Goal: Task Accomplishment & Management: Use online tool/utility

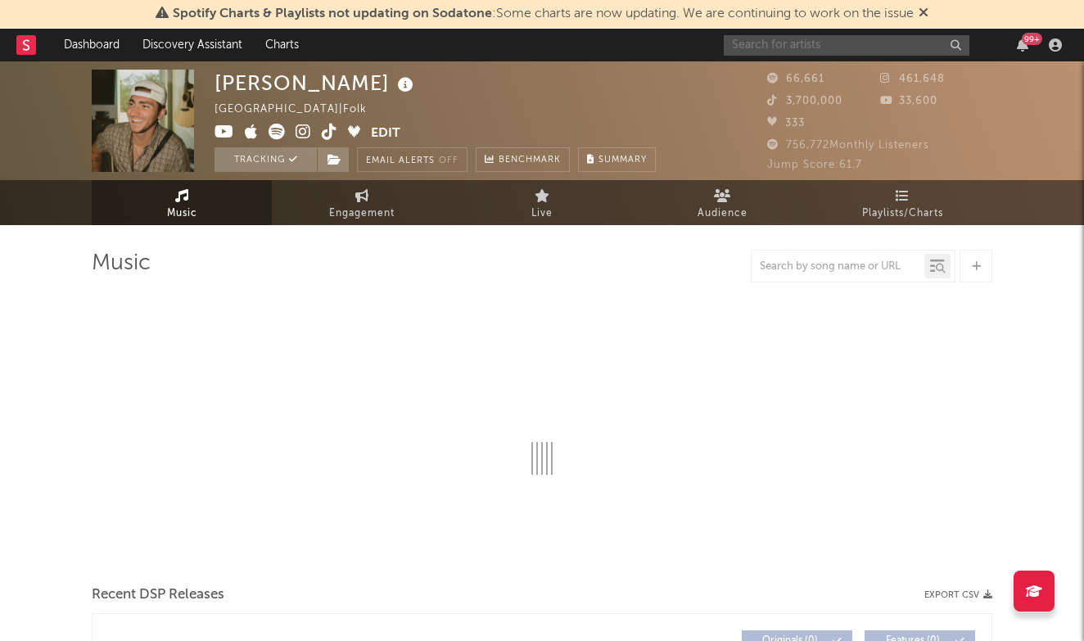
click at [793, 42] on input "text" at bounding box center [847, 45] width 246 height 20
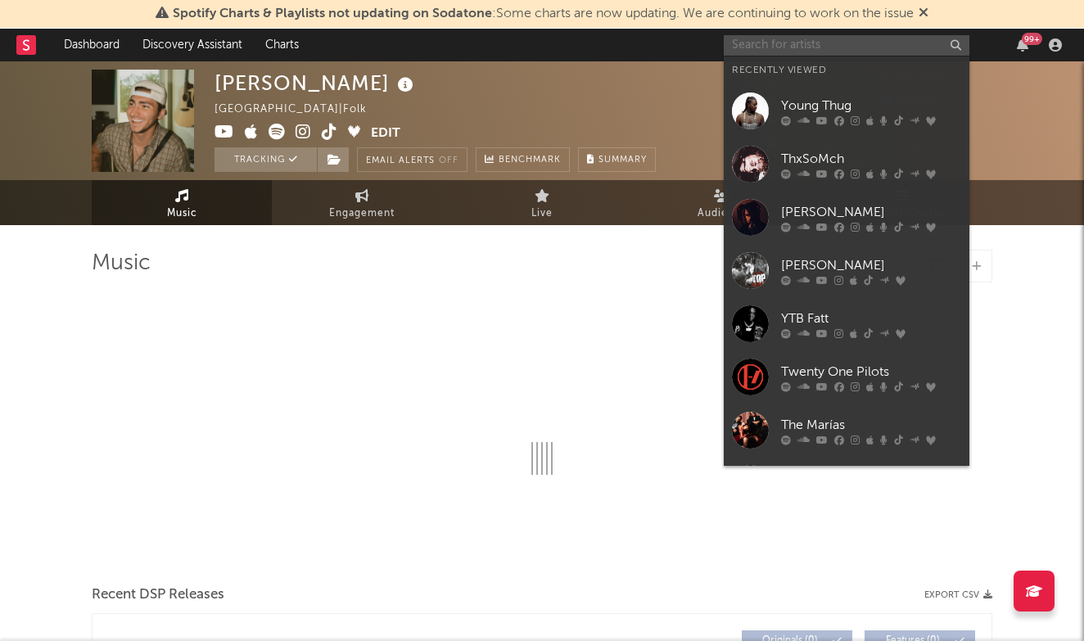
select select "6m"
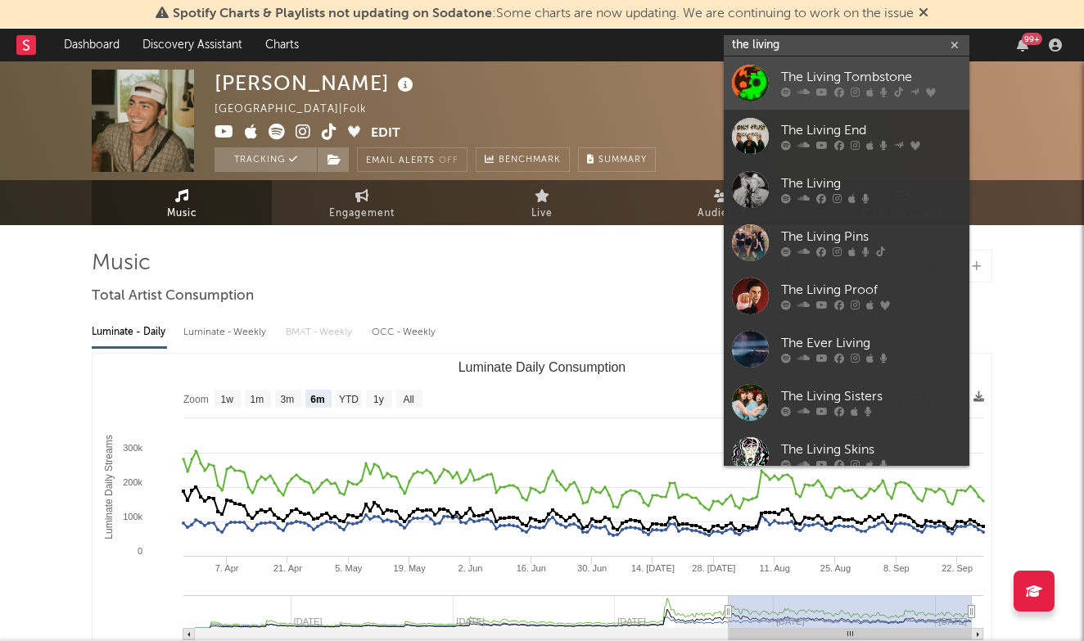
type input "the living"
click at [837, 78] on div "The Living Tombstone" at bounding box center [871, 78] width 180 height 20
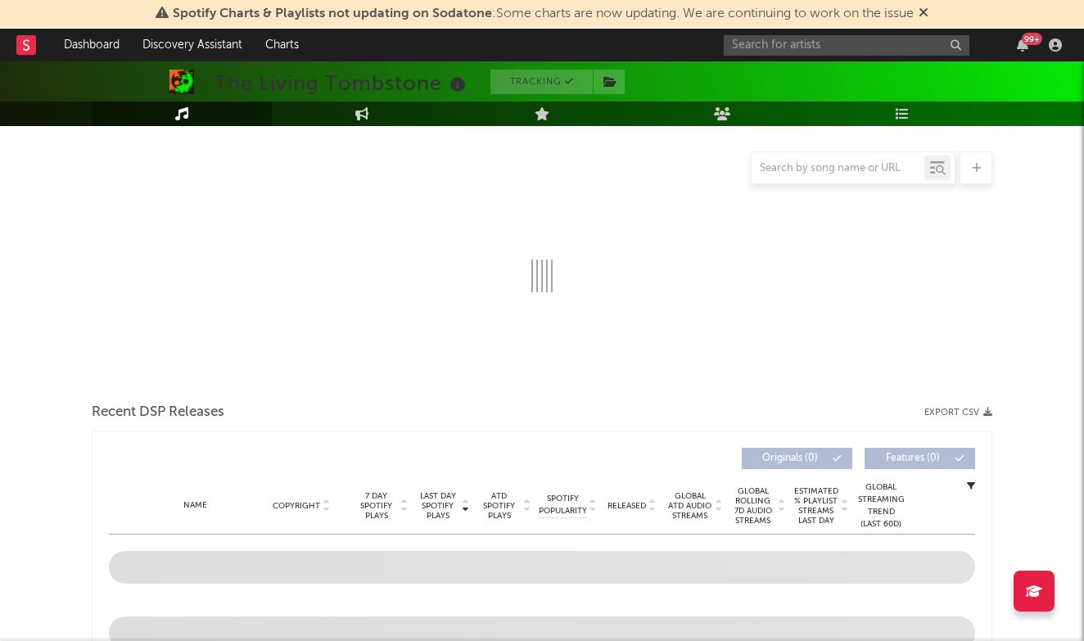
select select "6m"
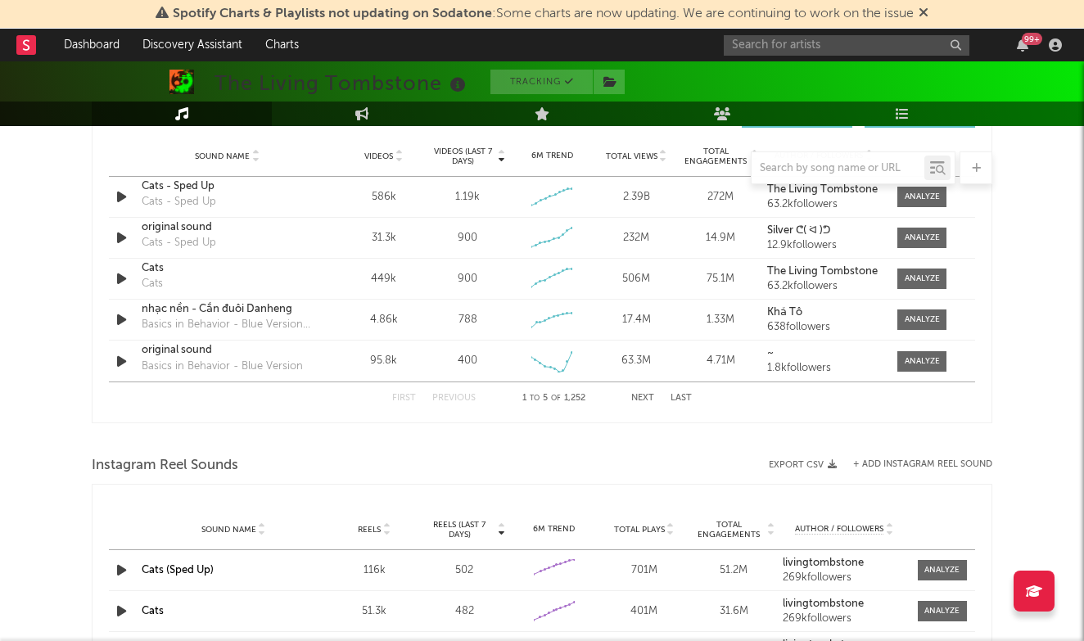
scroll to position [1189, 0]
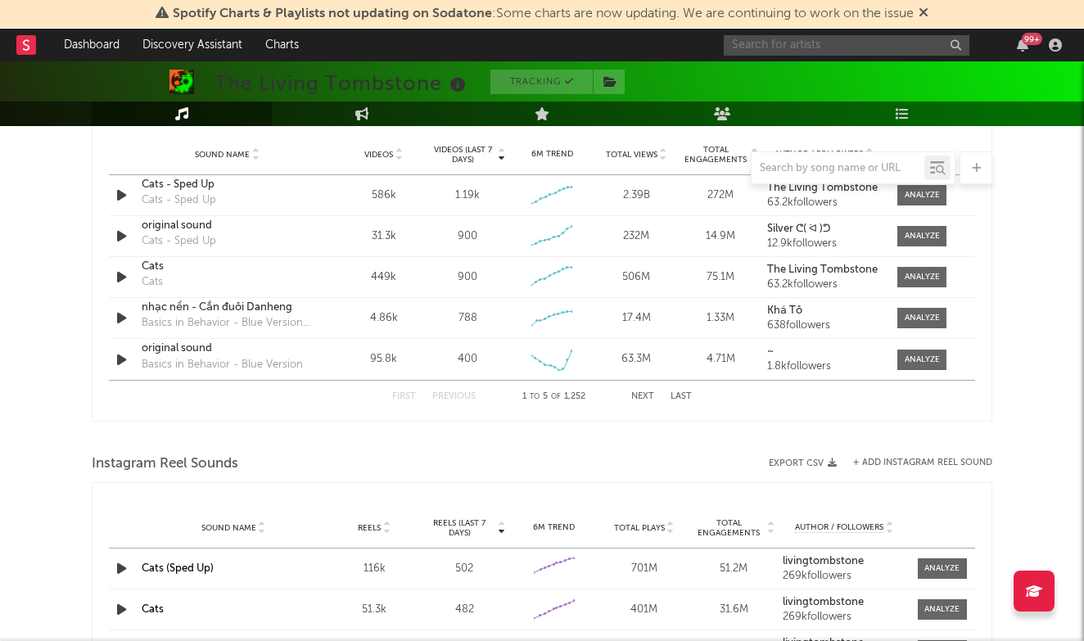
click at [832, 40] on input "text" at bounding box center [847, 45] width 246 height 20
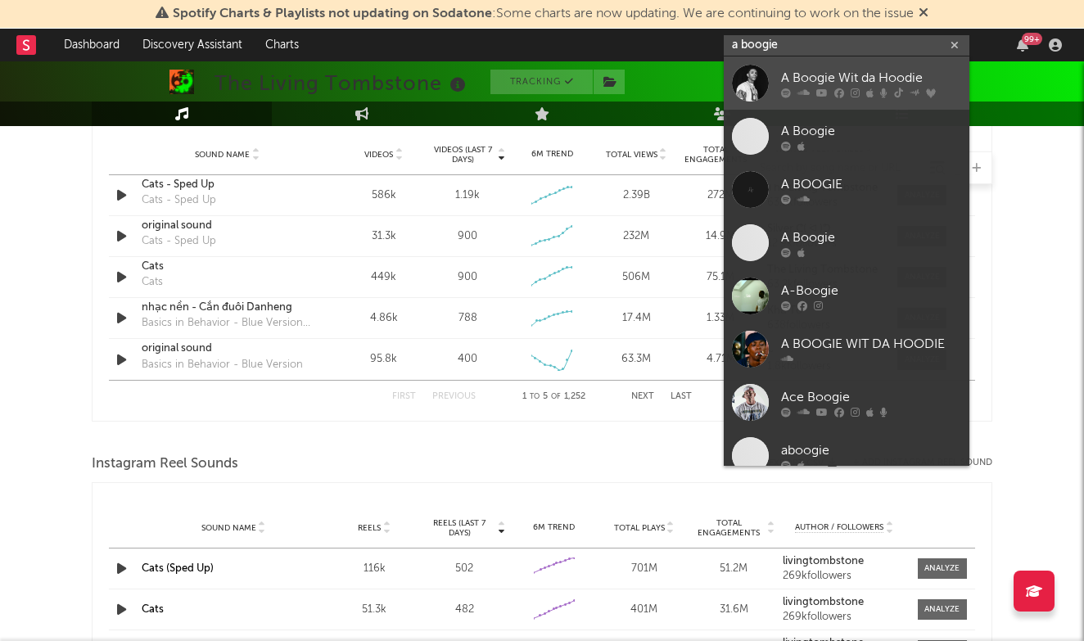
type input "a boogie"
click at [807, 73] on div "A Boogie Wit da Hoodie" at bounding box center [871, 78] width 180 height 20
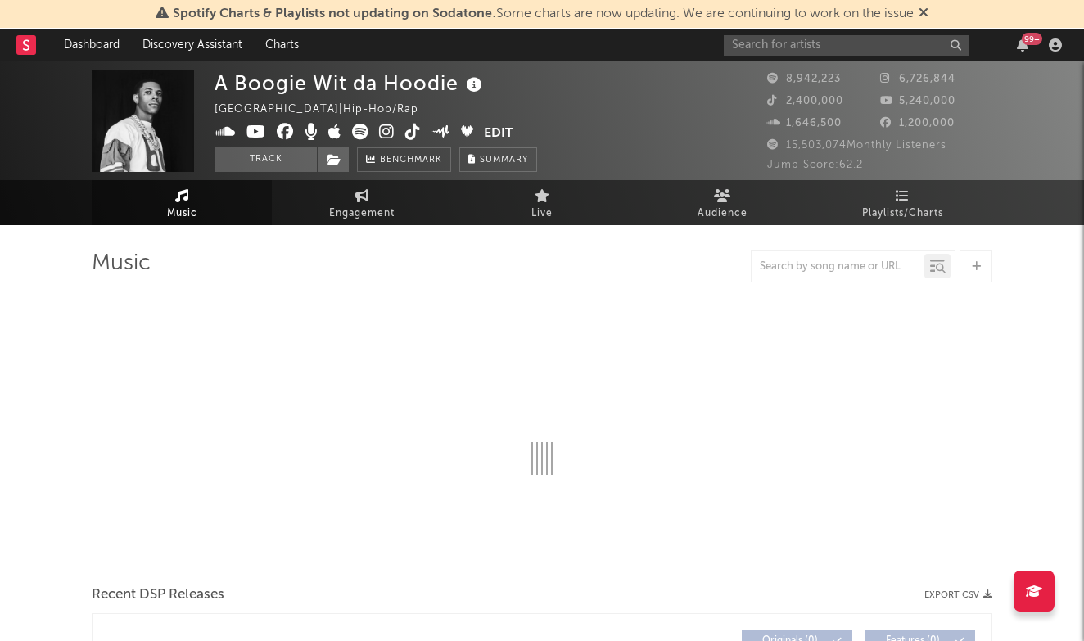
scroll to position [54, 0]
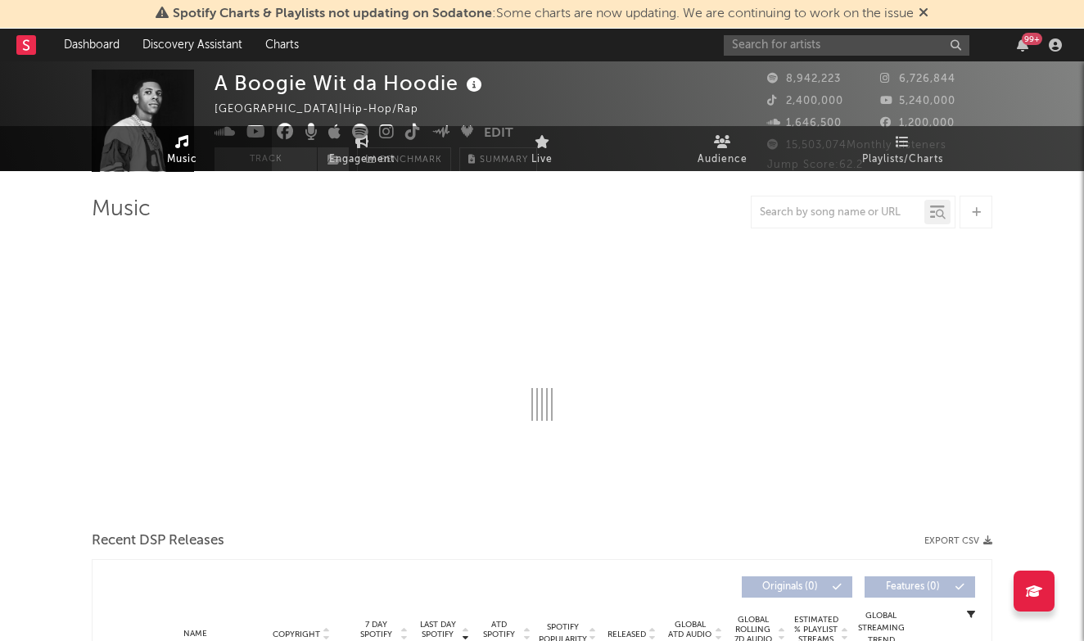
select select "6m"
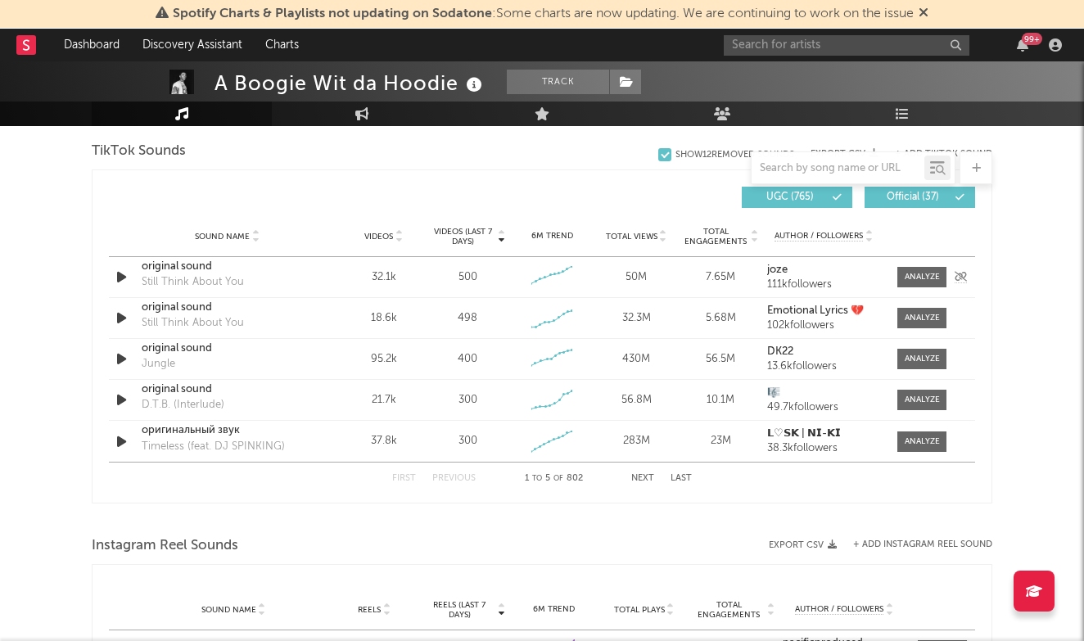
scroll to position [1070, 0]
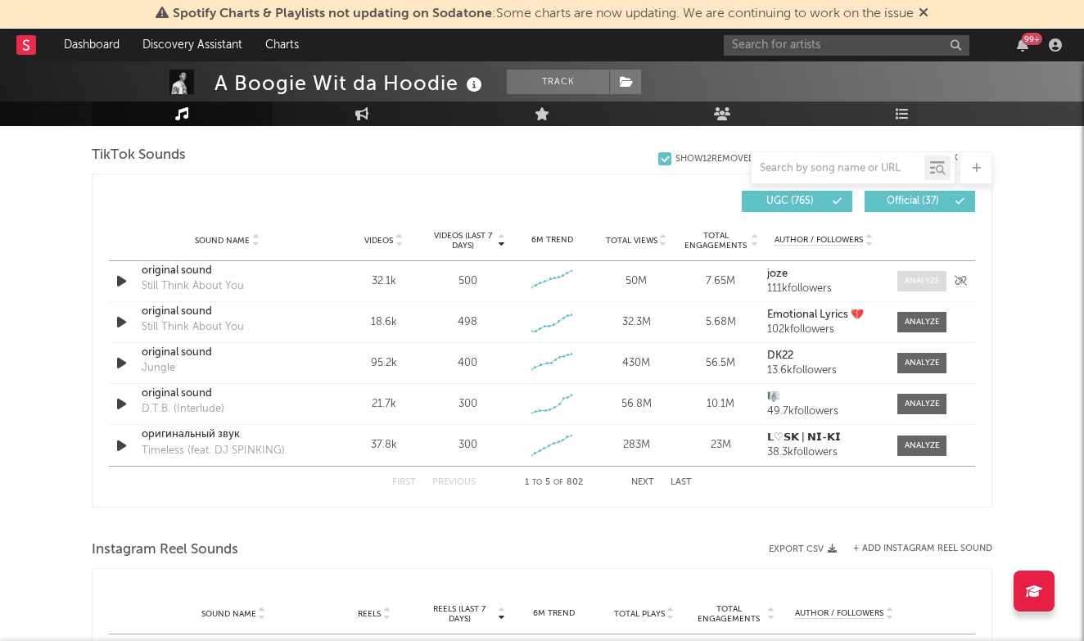
click at [934, 281] on div at bounding box center [922, 281] width 35 height 12
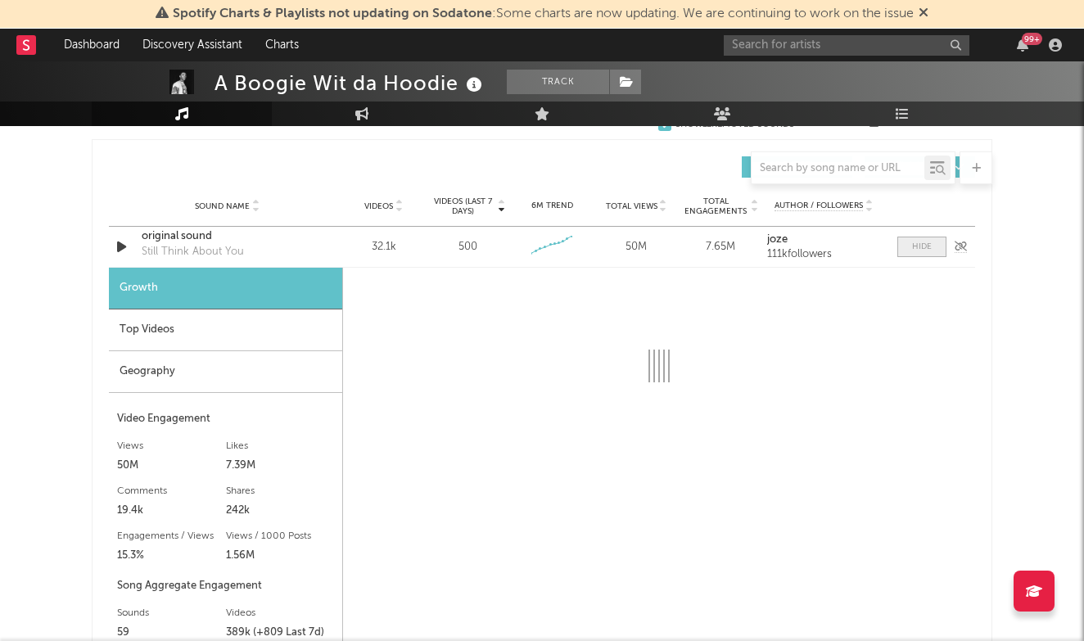
scroll to position [1115, 0]
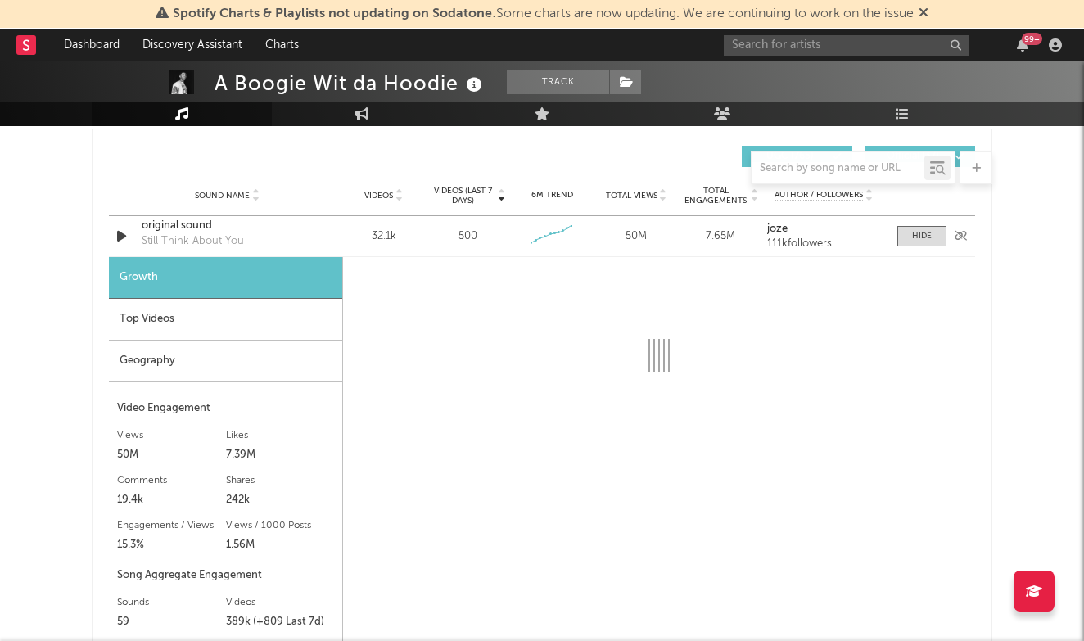
click at [193, 228] on div "original sound" at bounding box center [227, 226] width 171 height 16
select select "6m"
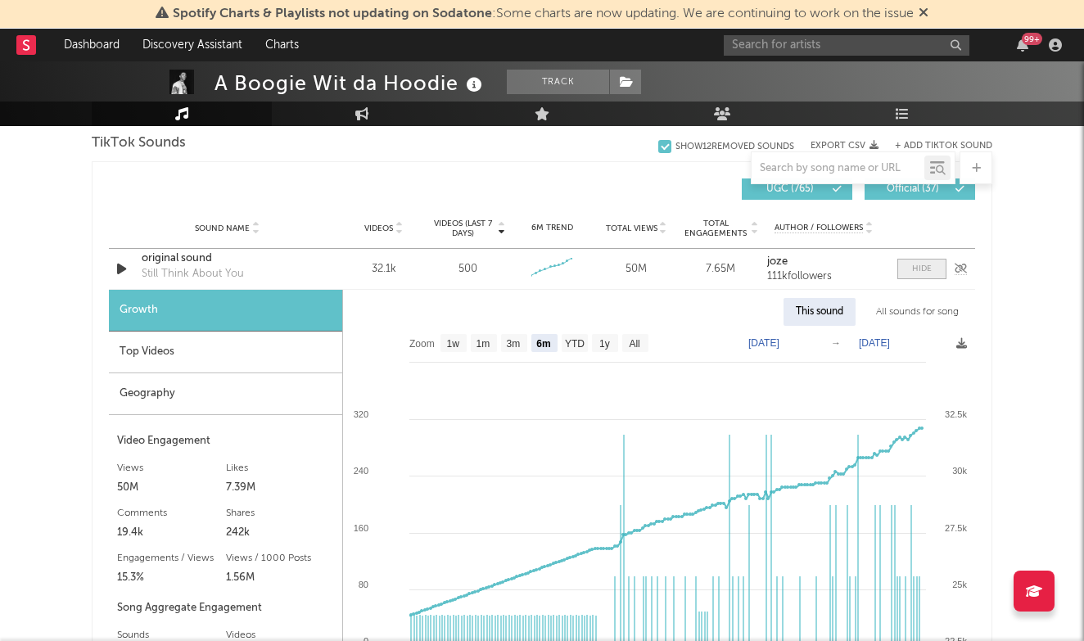
click at [925, 267] on div at bounding box center [922, 269] width 20 height 12
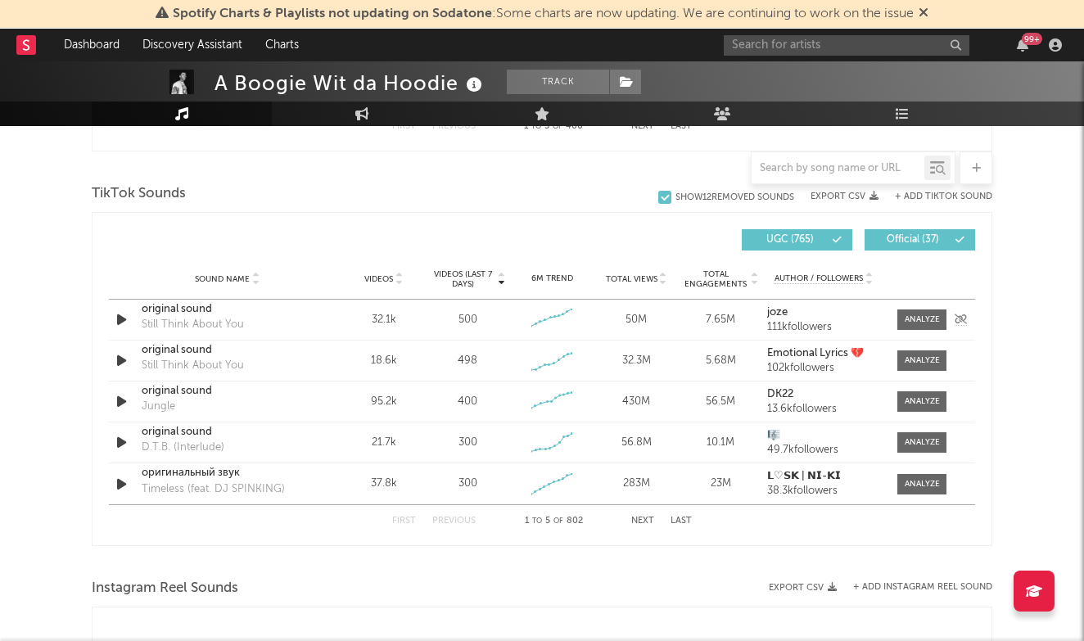
scroll to position [1061, 0]
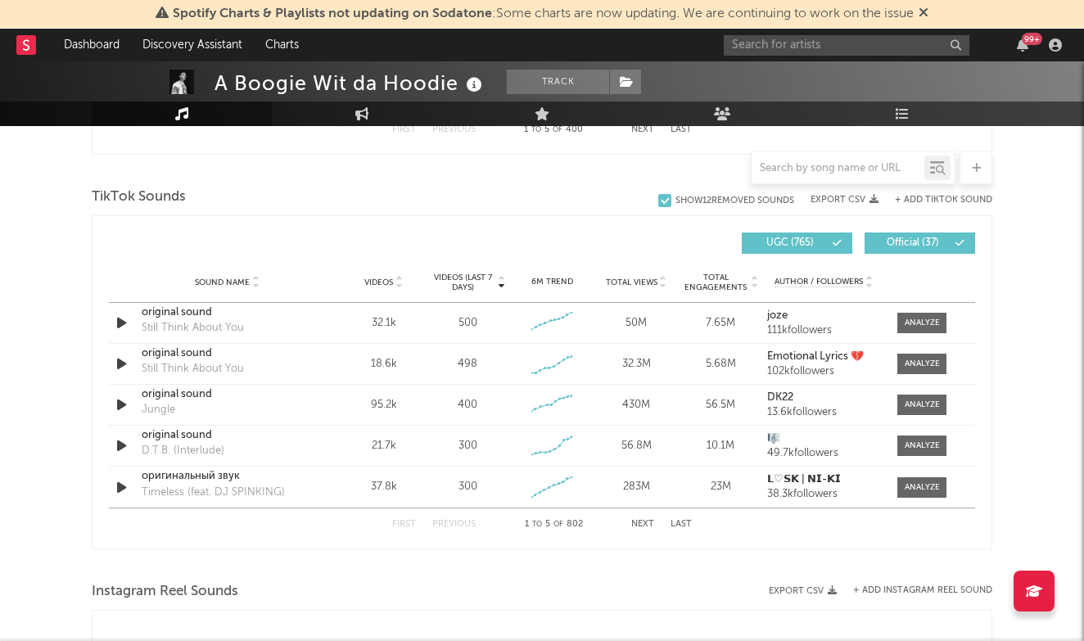
click at [935, 196] on button "+ Add TikTok Sound" at bounding box center [943, 200] width 97 height 9
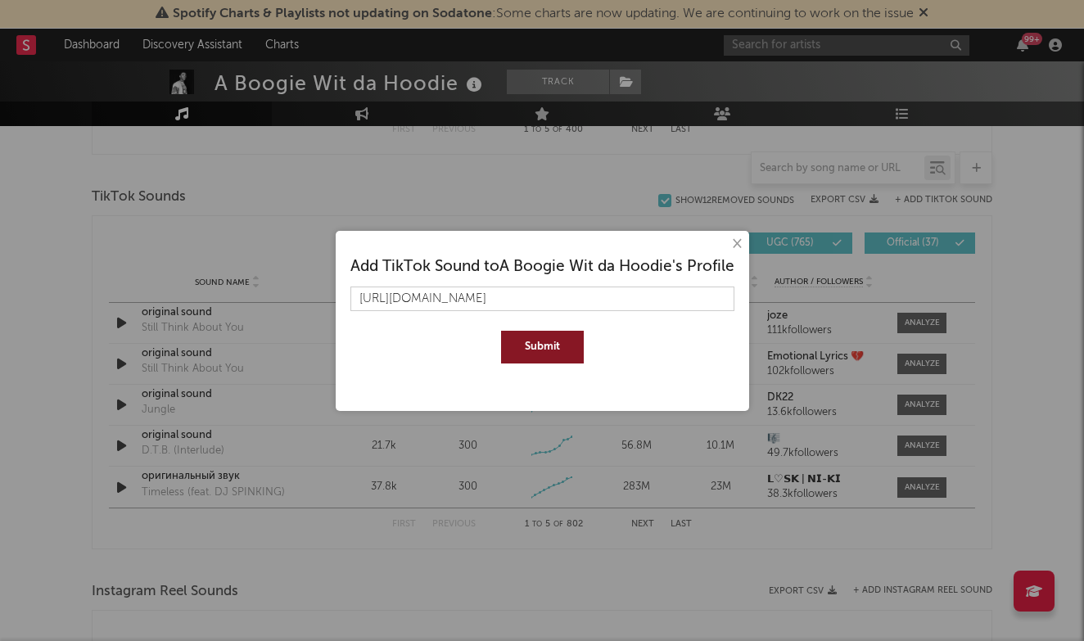
type input "[URL][DOMAIN_NAME]"
click at [532, 353] on button "Submit" at bounding box center [542, 347] width 83 height 33
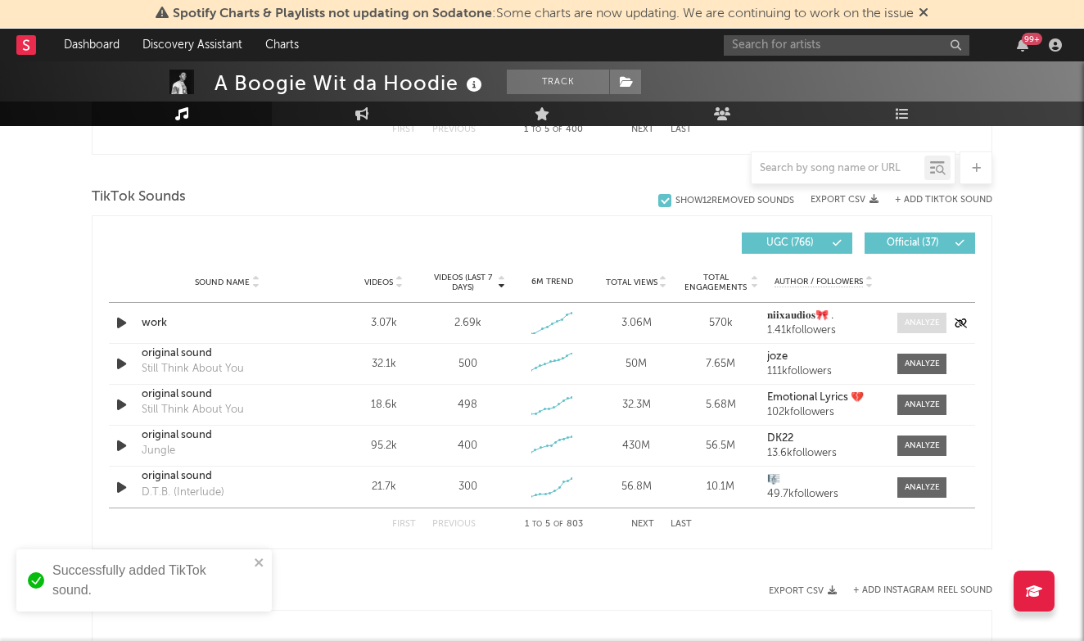
click at [903, 325] on span at bounding box center [921, 323] width 49 height 20
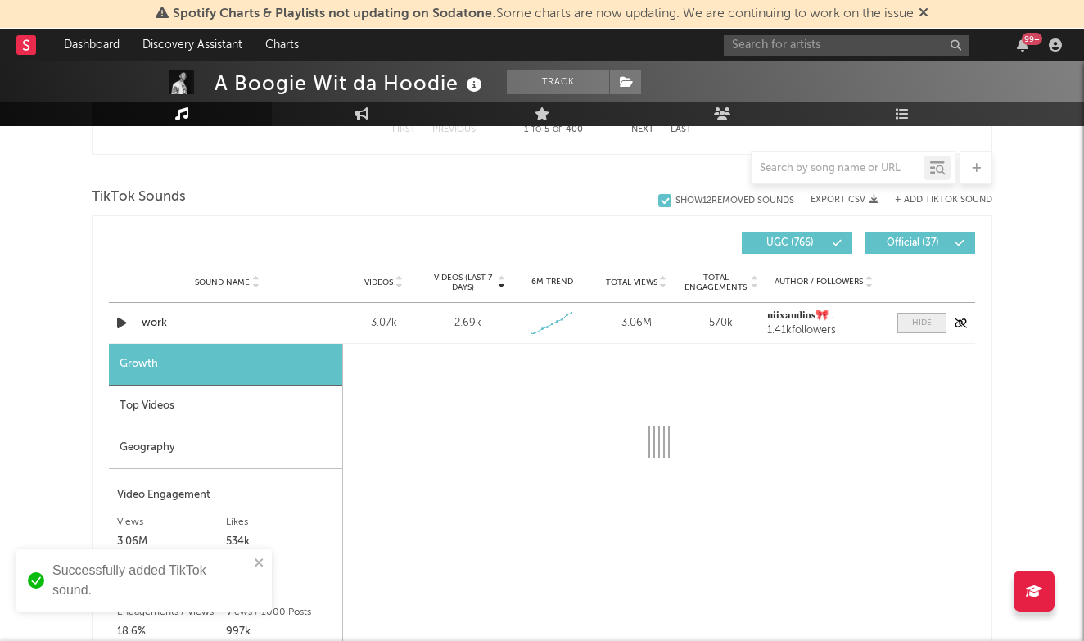
select select "1w"
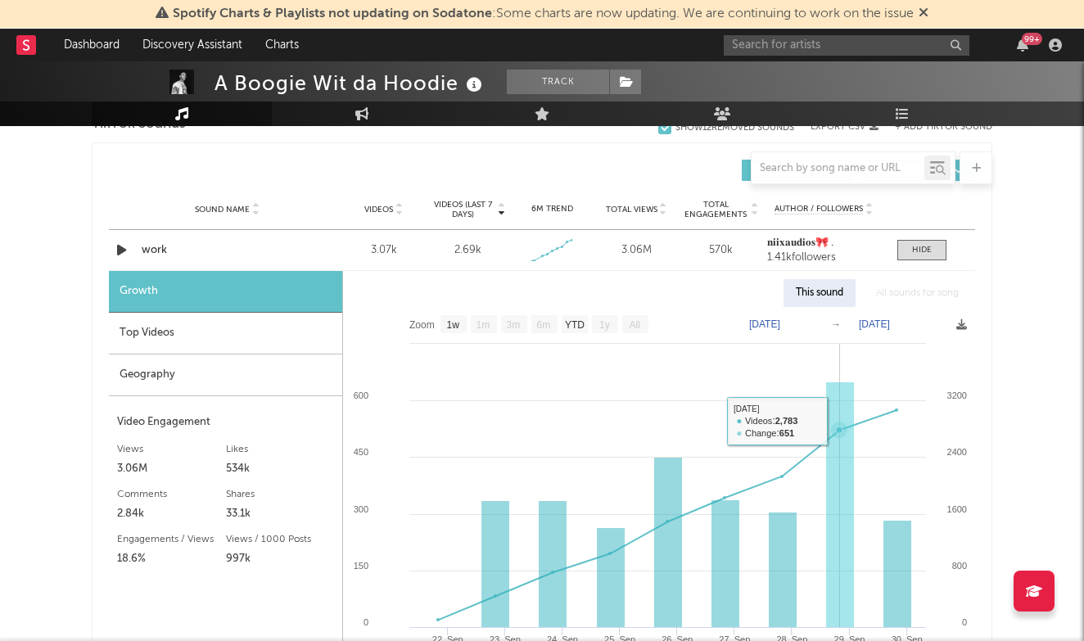
scroll to position [1136, 0]
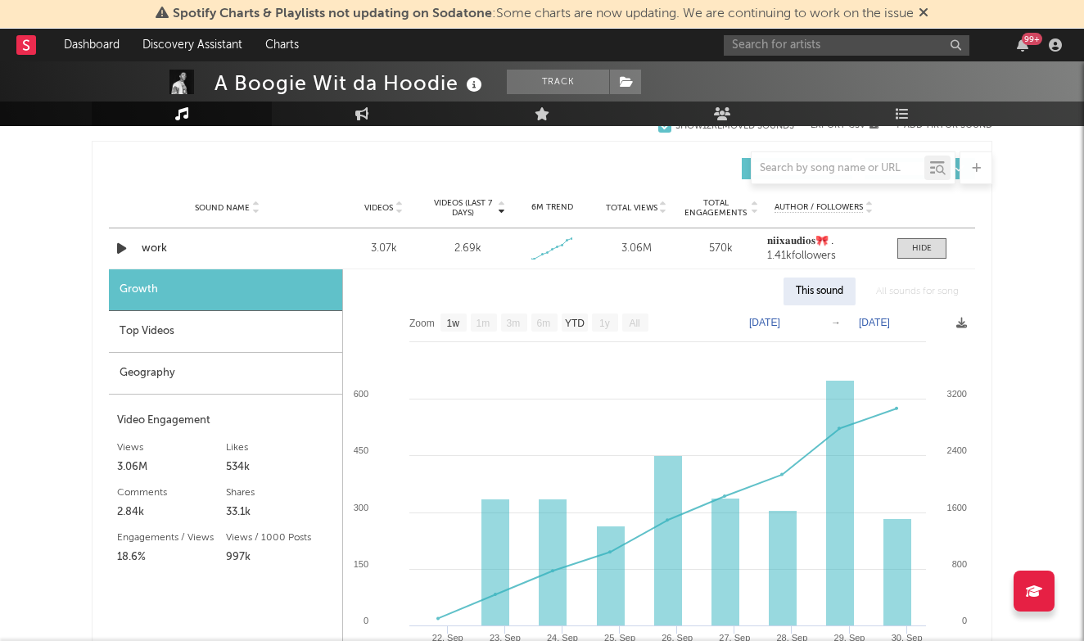
click at [278, 330] on div "Top Videos" at bounding box center [225, 332] width 233 height 42
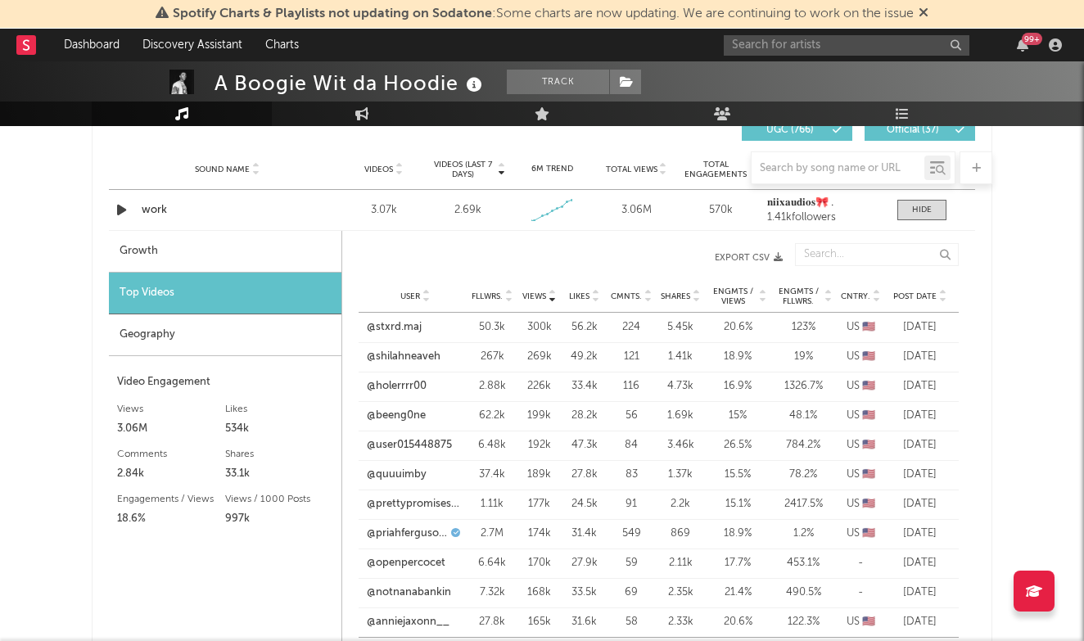
scroll to position [1176, 0]
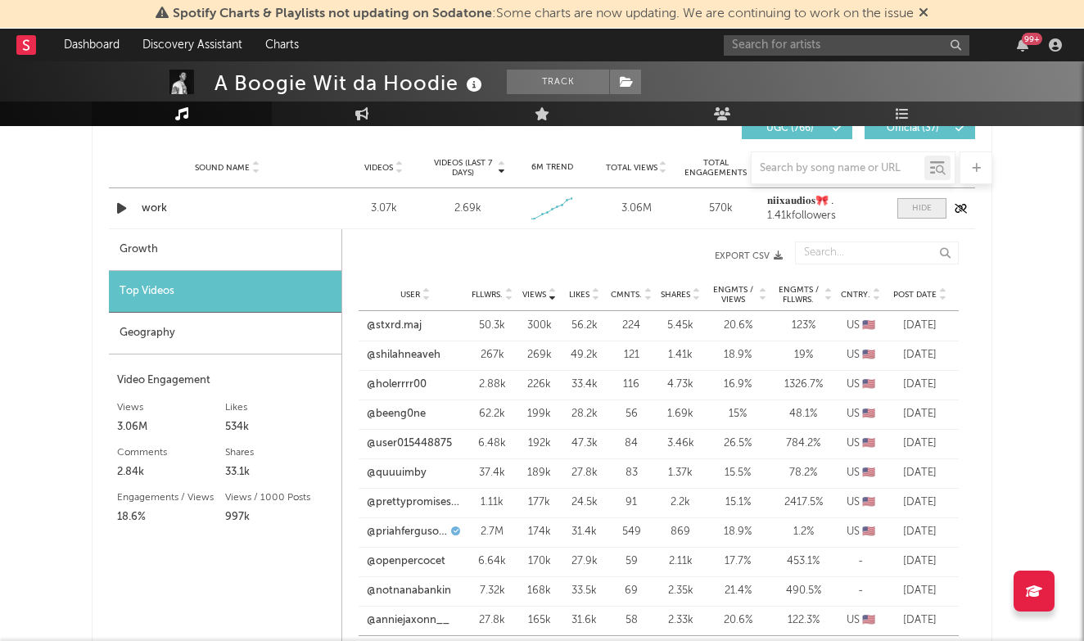
click at [936, 212] on span at bounding box center [921, 208] width 49 height 20
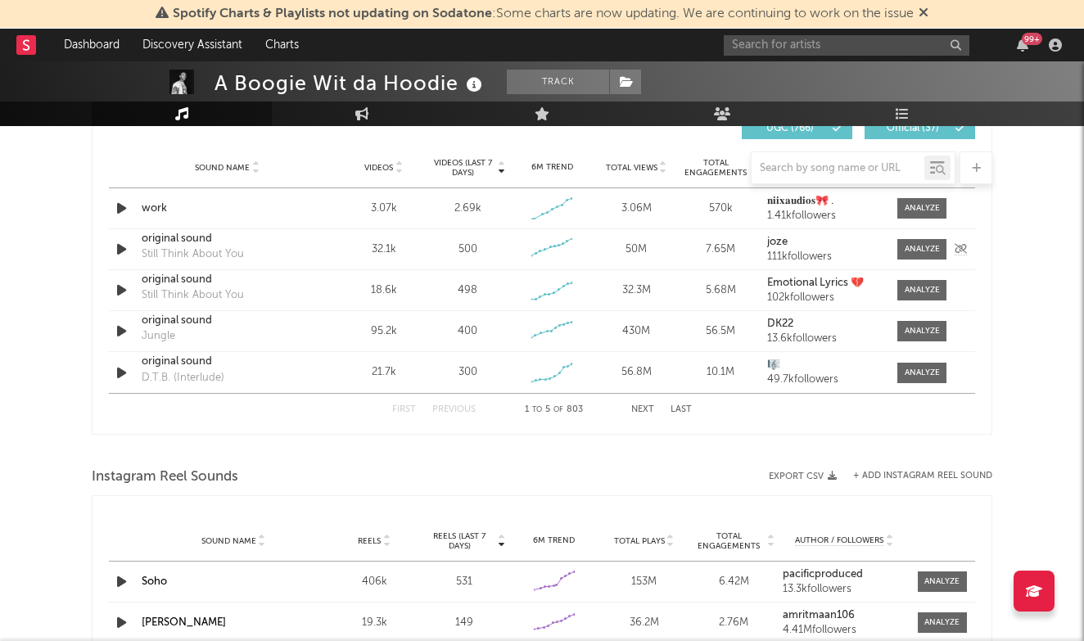
click at [174, 244] on div "original sound" at bounding box center [227, 239] width 171 height 16
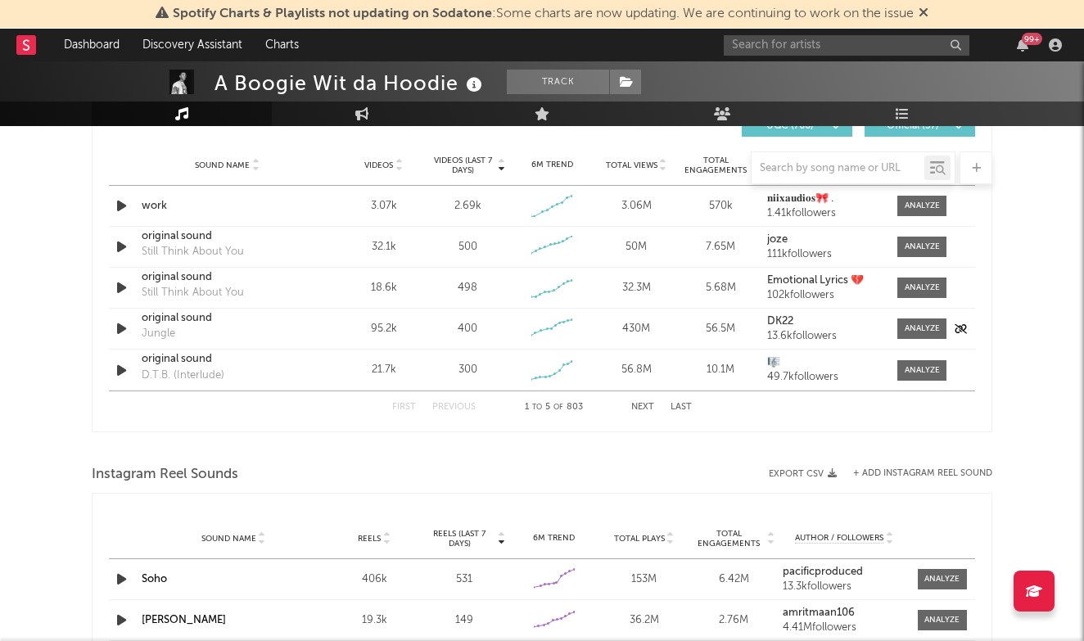
scroll to position [1152, 0]
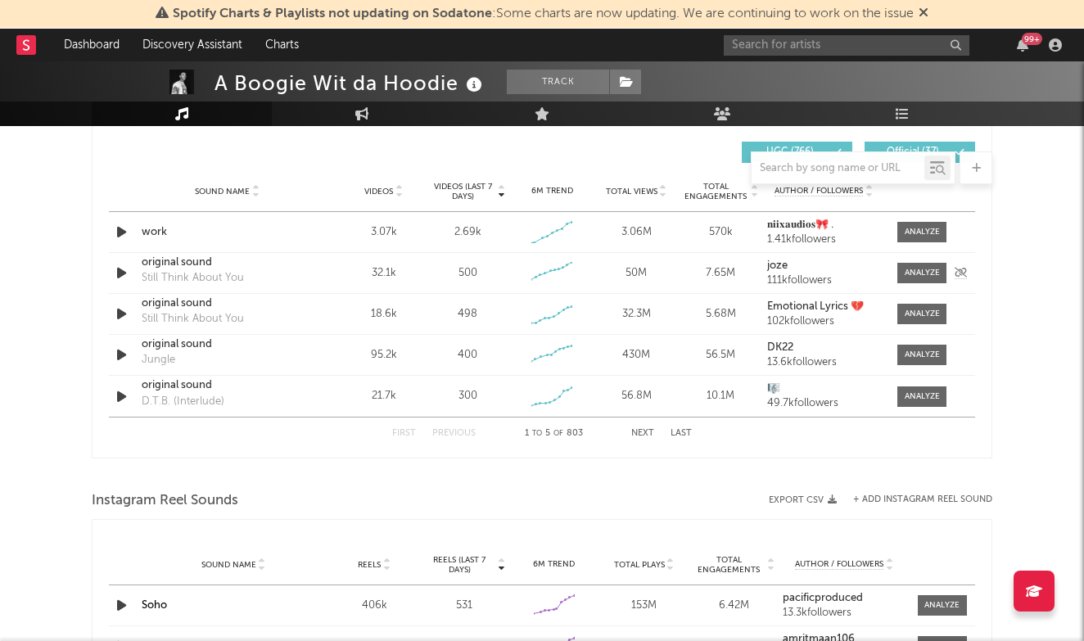
click at [179, 266] on div "original sound" at bounding box center [227, 263] width 171 height 16
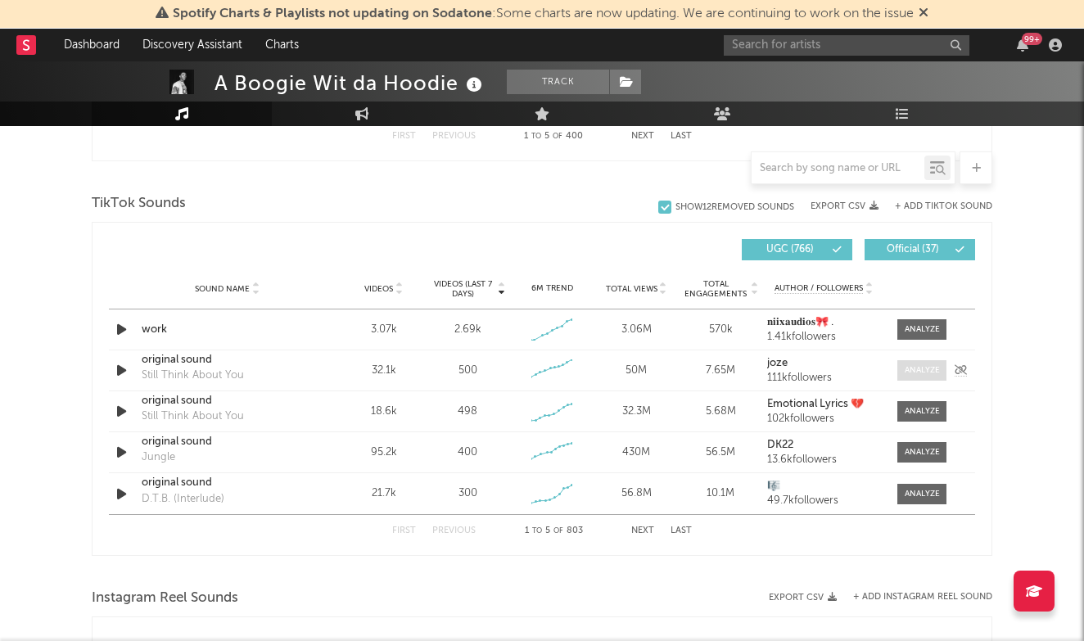
scroll to position [1050, 0]
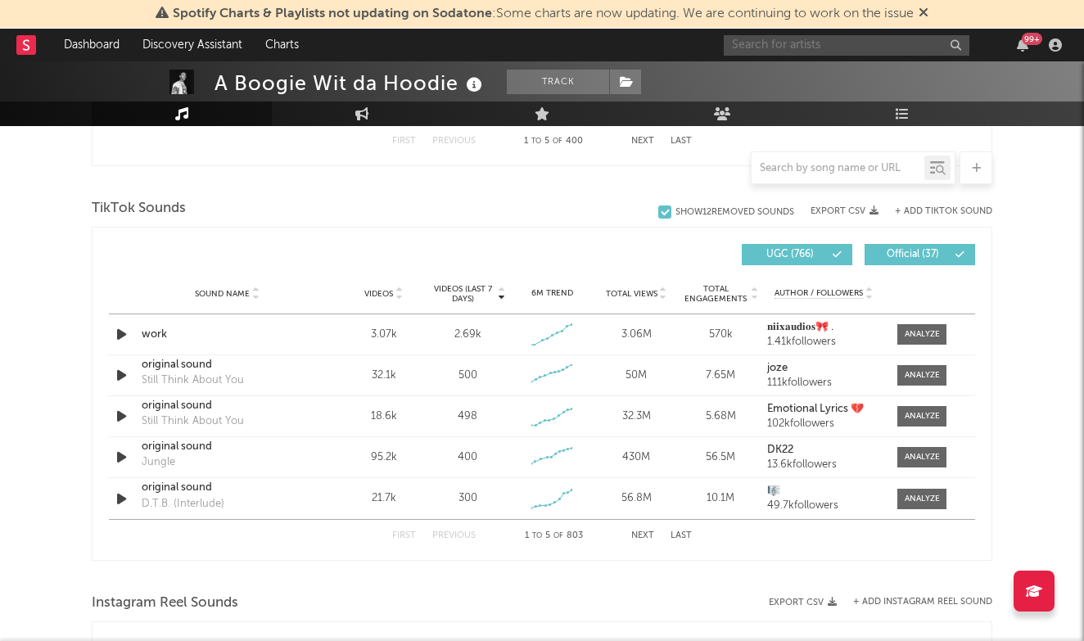
click at [787, 44] on input "text" at bounding box center [847, 45] width 246 height 20
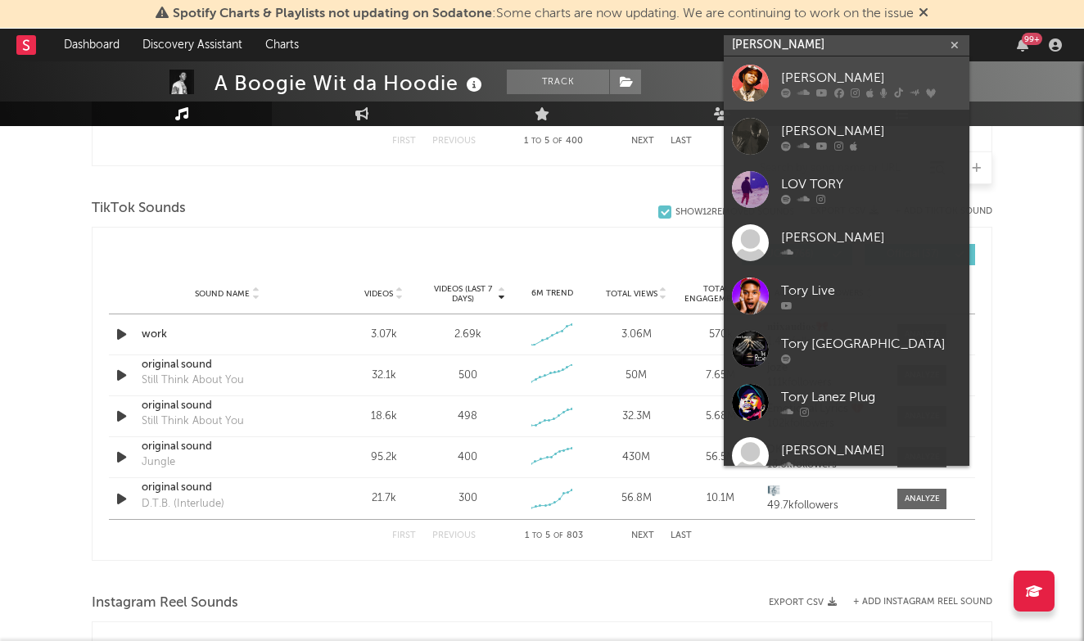
type input "[PERSON_NAME]"
click at [804, 75] on div "[PERSON_NAME]" at bounding box center [871, 78] width 180 height 20
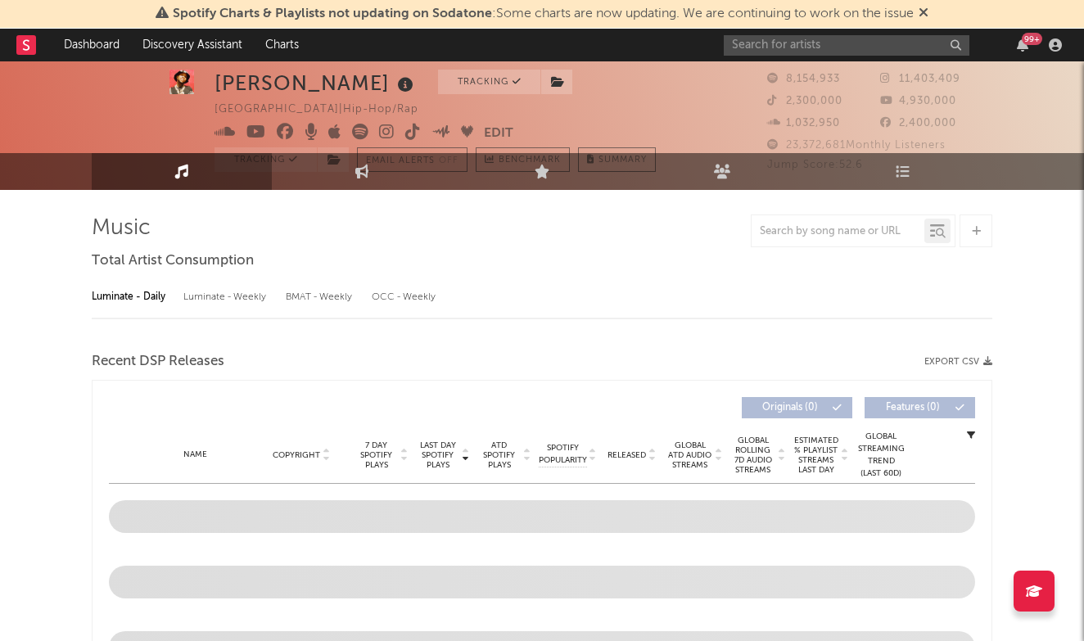
select select "6m"
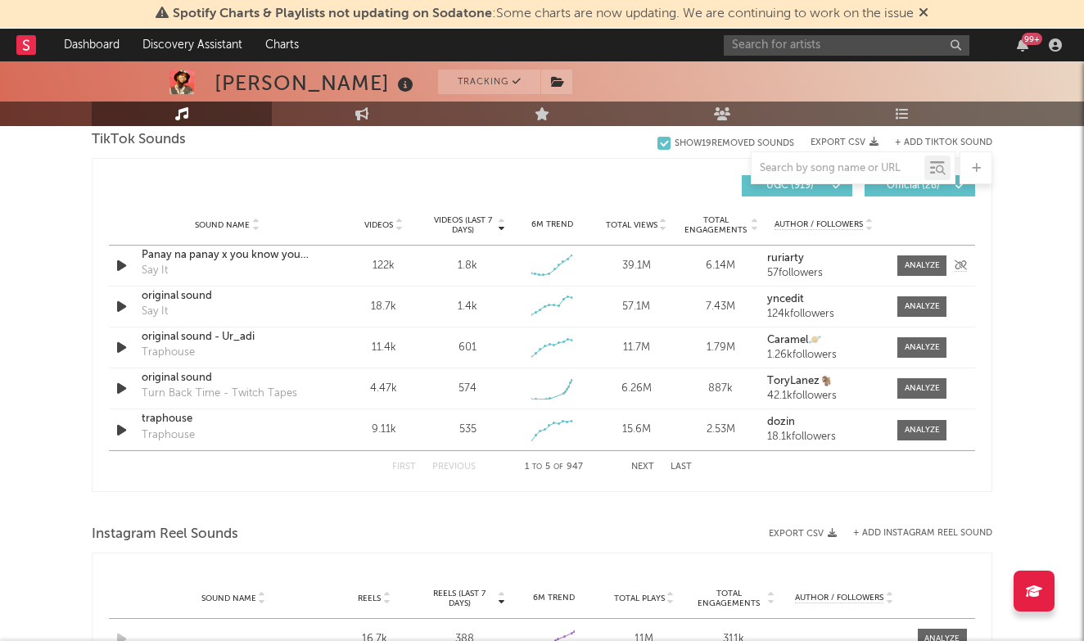
scroll to position [1046, 0]
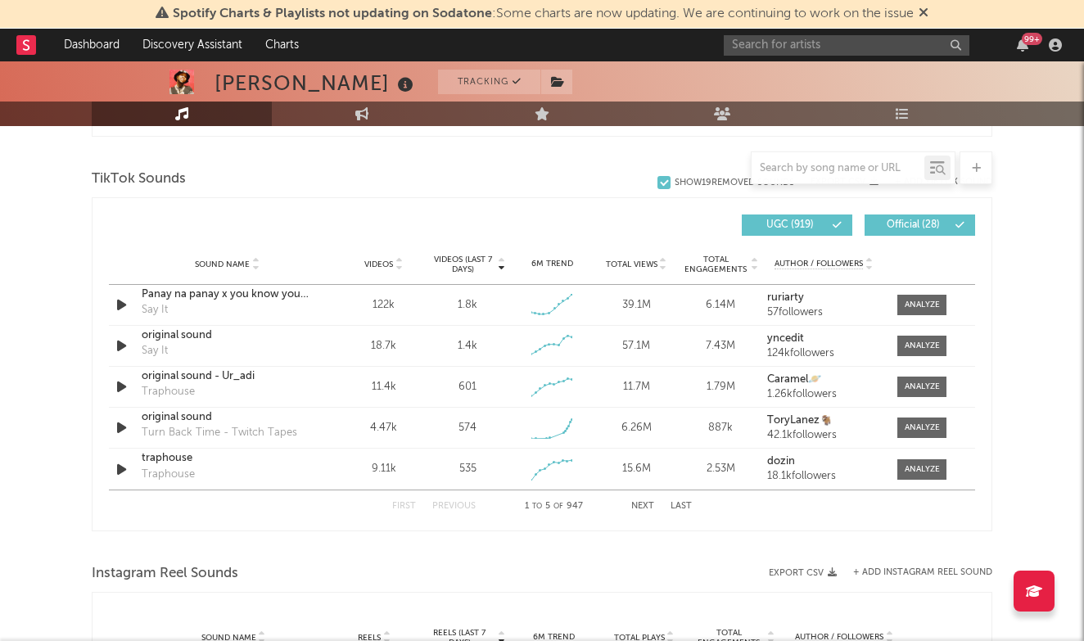
click at [395, 257] on div "Sound Name Videos Videos (last 7 days) Weekly Growth % 6M Trend Total Views Tot…" at bounding box center [542, 264] width 866 height 41
click at [388, 270] on div "Videos (last 7 days) Sound Name Videos Videos (last 7 days) Total Views Total E…" at bounding box center [542, 364] width 866 height 316
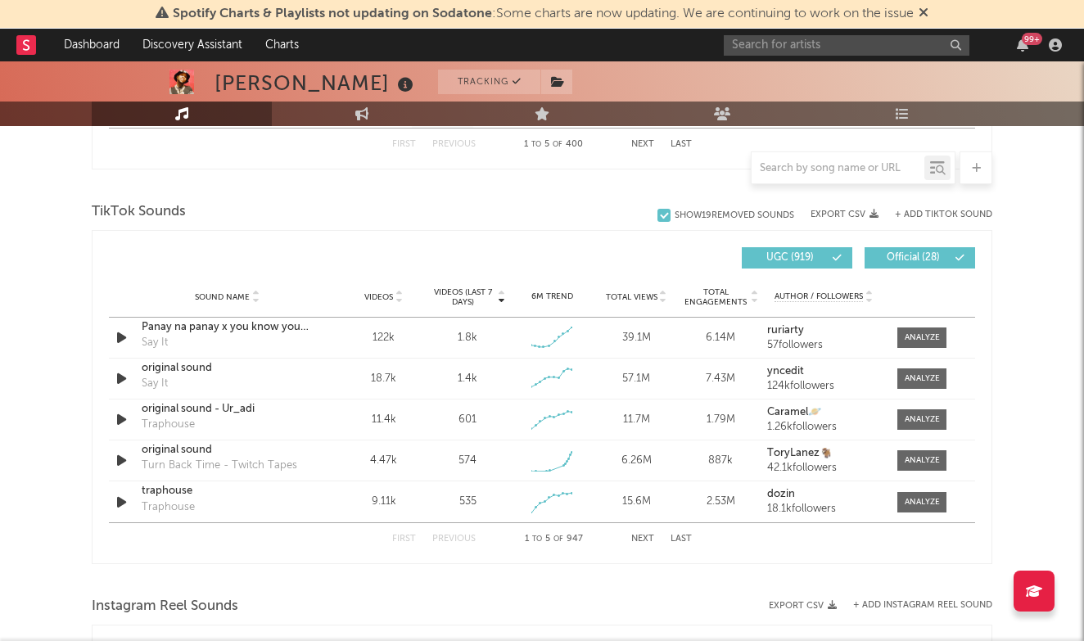
click at [391, 253] on div at bounding box center [325, 257] width 433 height 21
click at [388, 292] on span "Videos" at bounding box center [378, 297] width 29 height 10
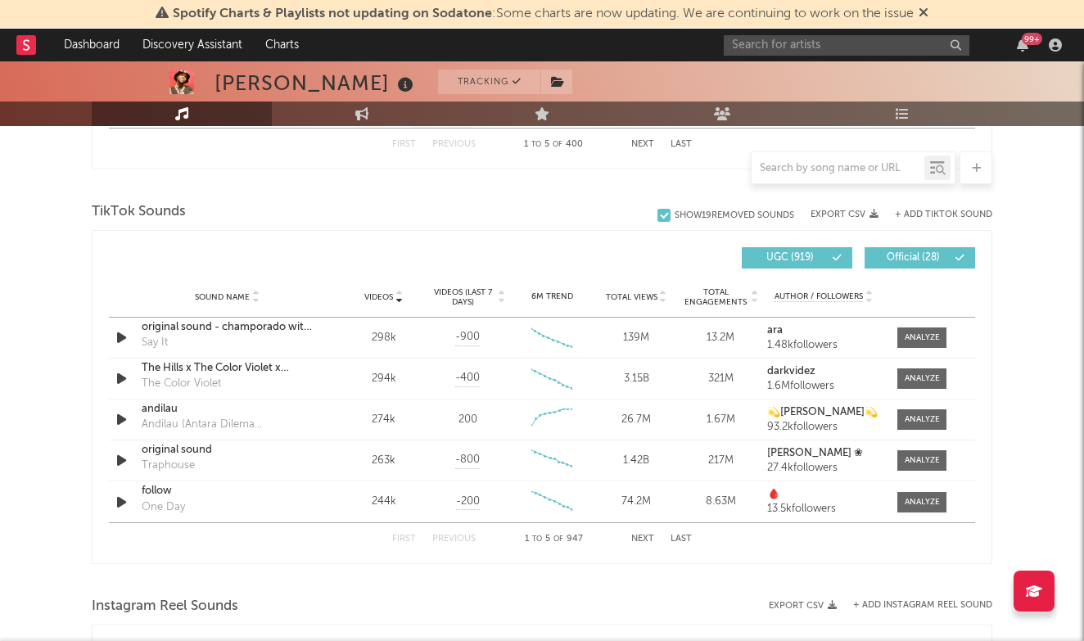
click at [486, 299] on span "Videos (last 7 days)" at bounding box center [463, 297] width 66 height 20
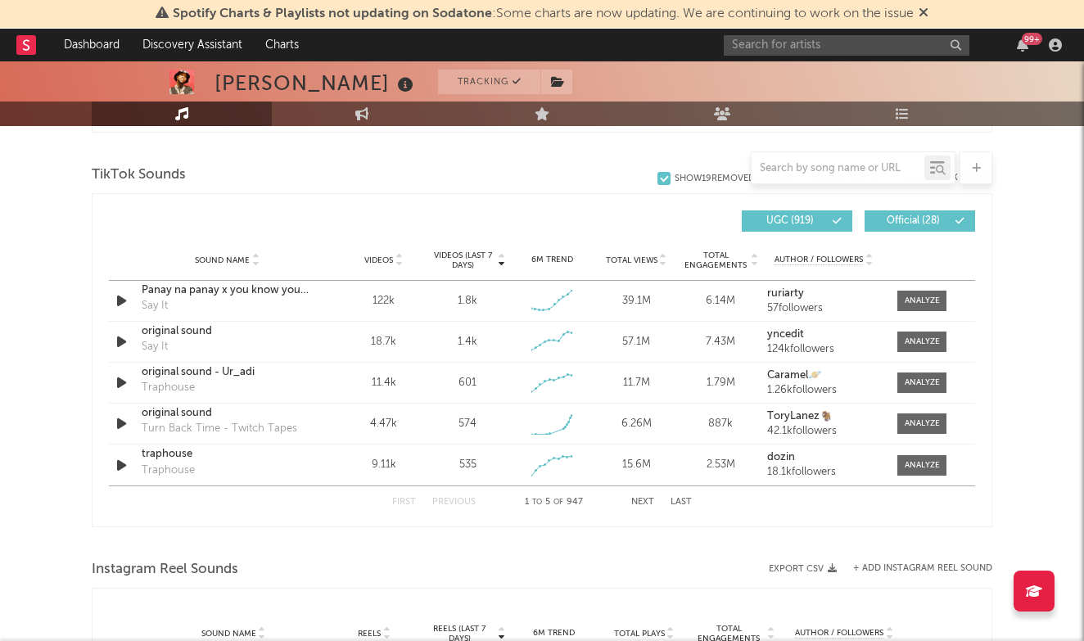
scroll to position [1106, 0]
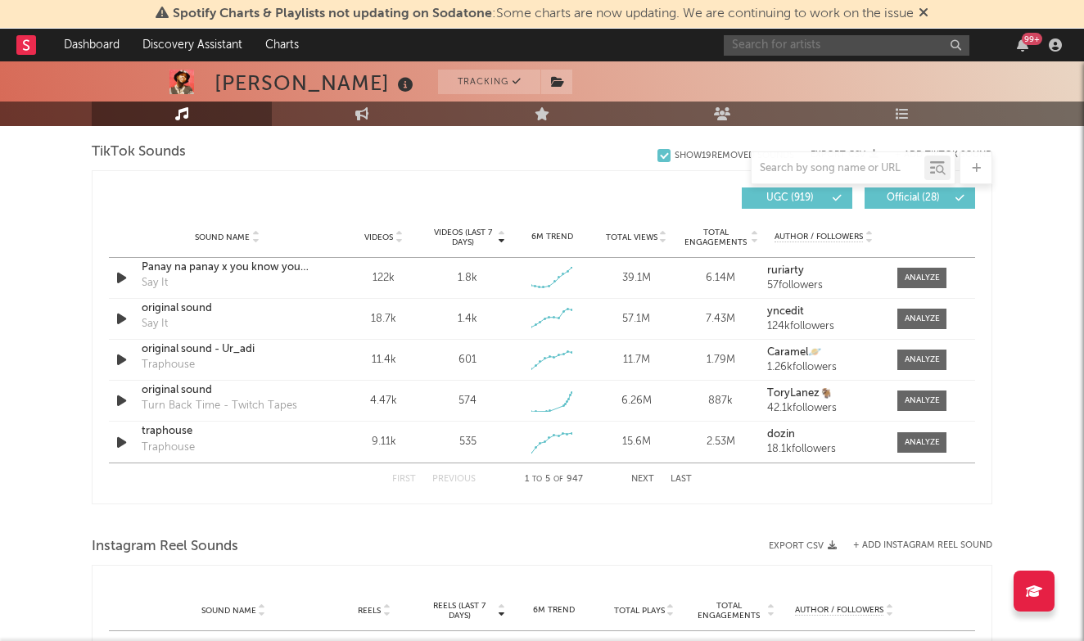
click at [853, 47] on input "text" at bounding box center [847, 45] width 246 height 20
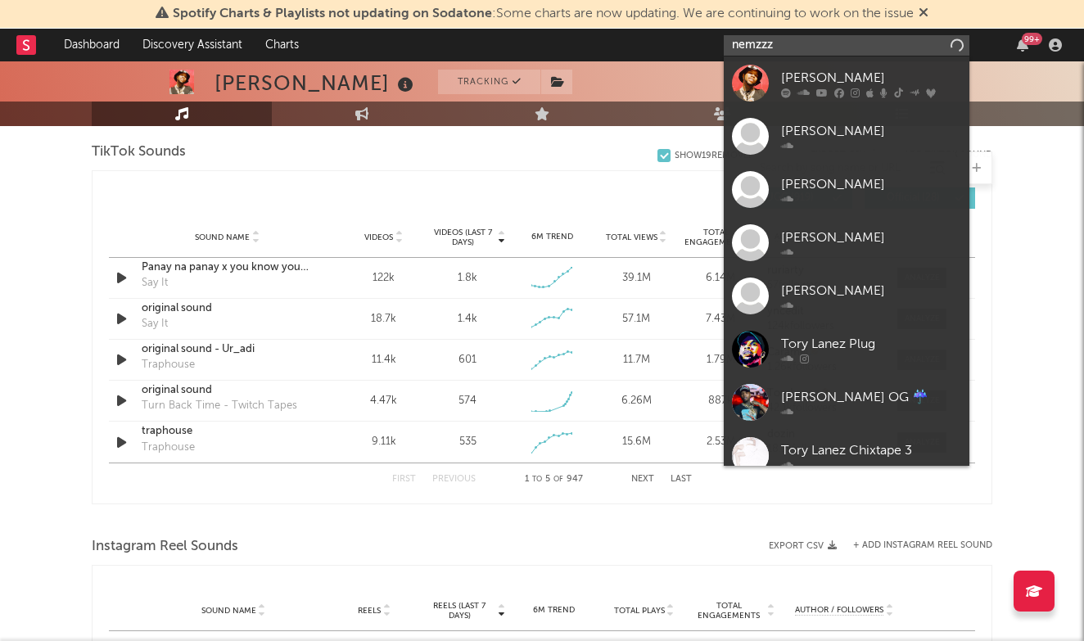
type input "nemzzz"
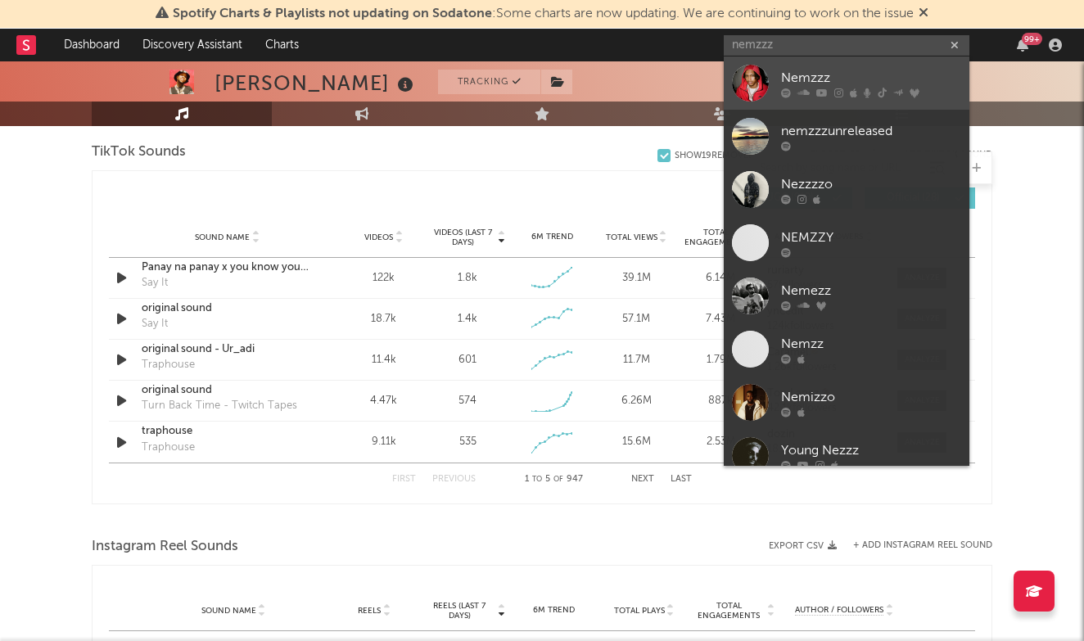
click at [825, 81] on div "Nemzzz" at bounding box center [871, 78] width 180 height 20
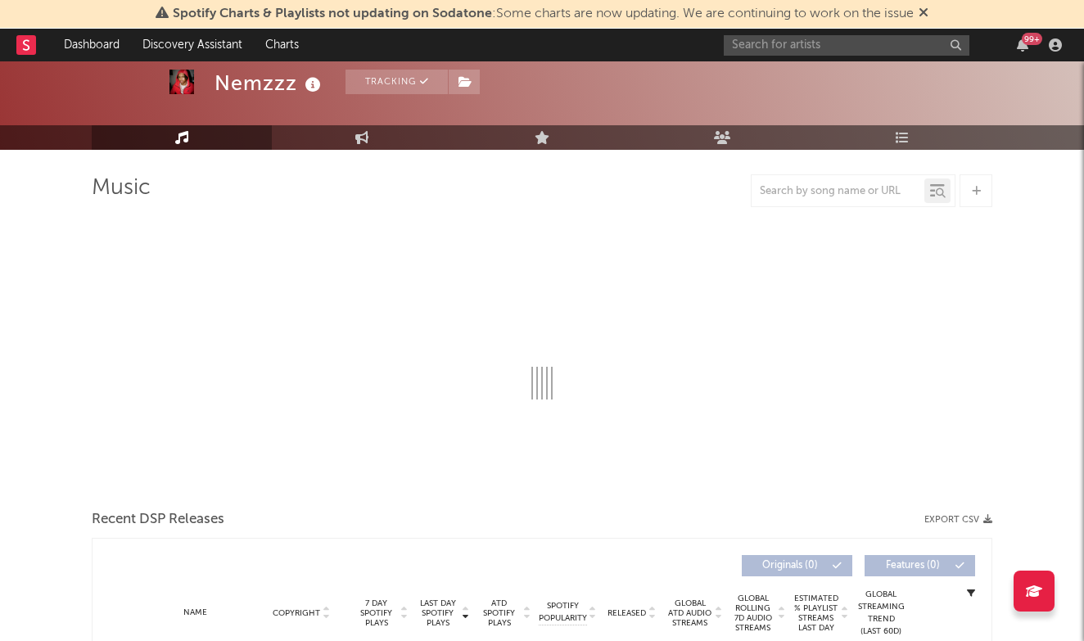
select select "6m"
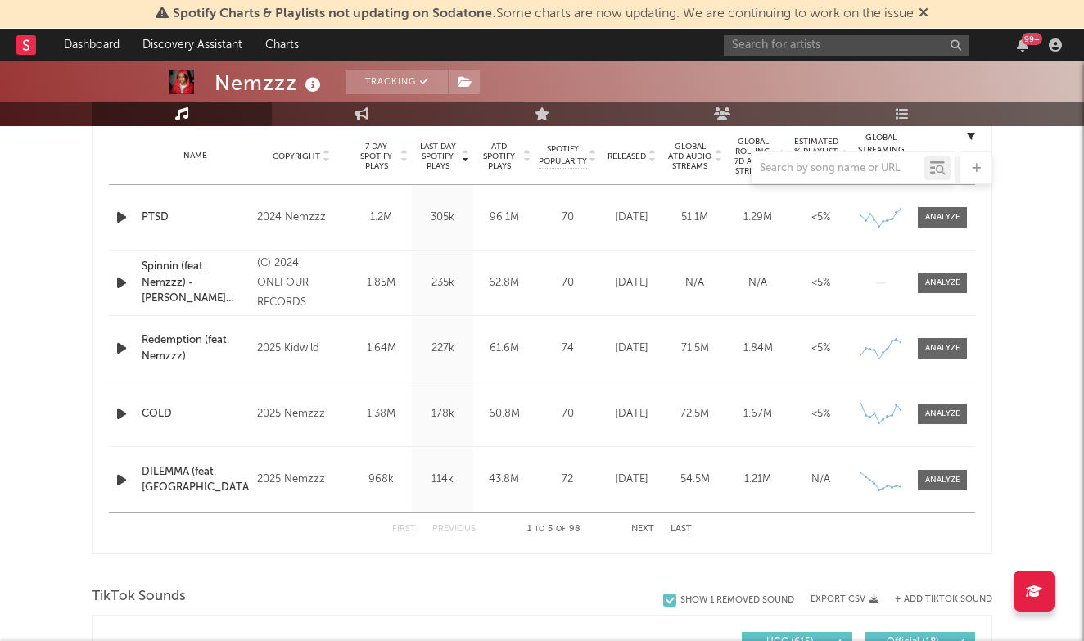
scroll to position [636, 0]
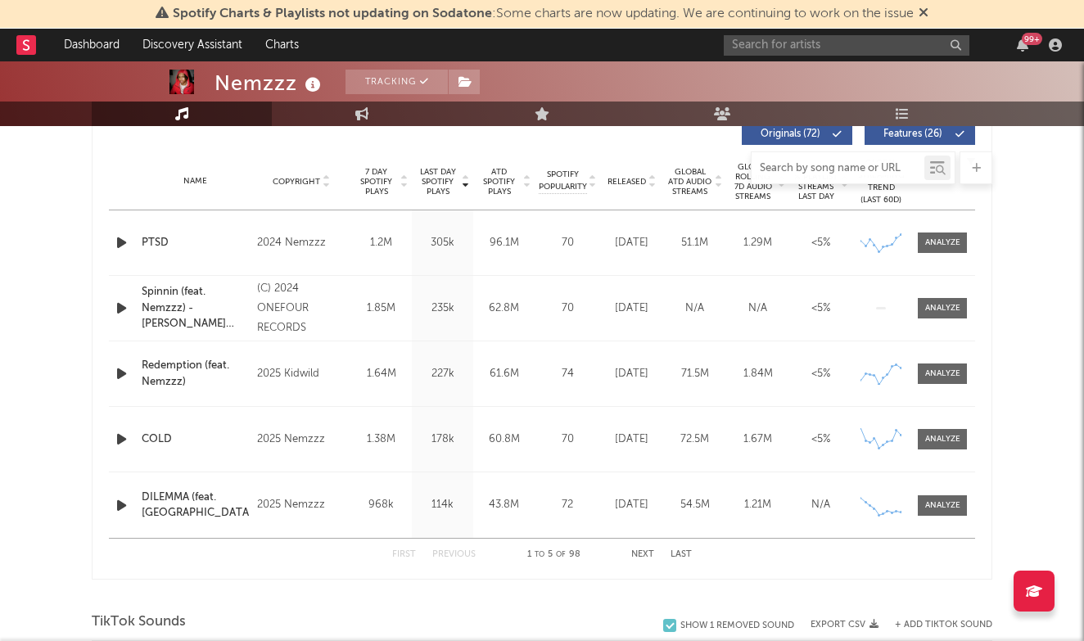
click at [853, 163] on input "text" at bounding box center [838, 168] width 173 height 13
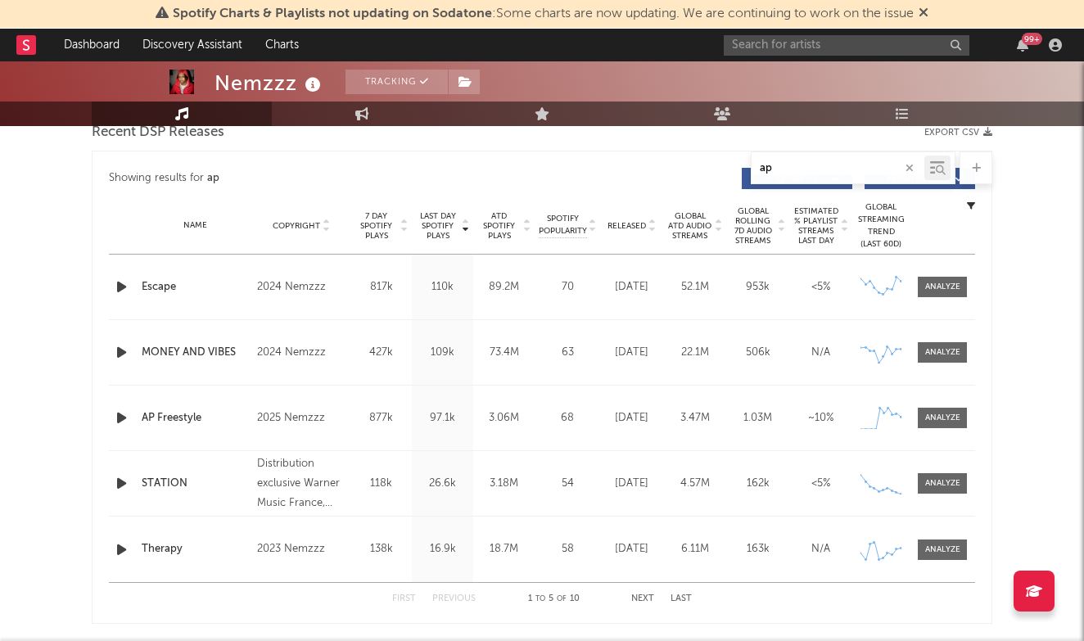
scroll to position [591, 0]
type input "ap"
click at [933, 416] on div at bounding box center [942, 419] width 35 height 12
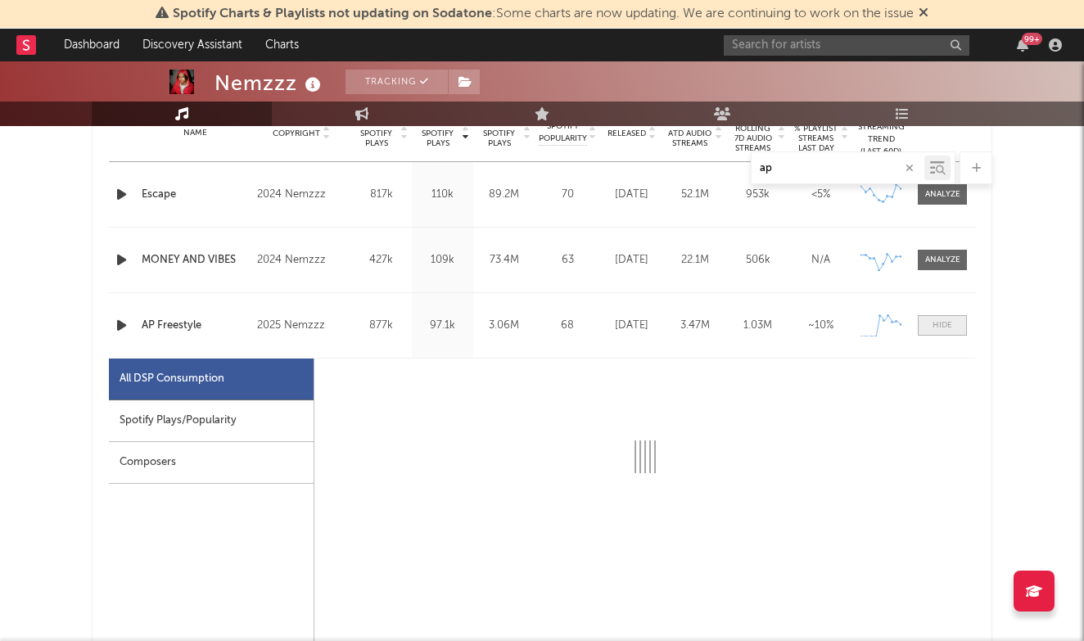
select select "1w"
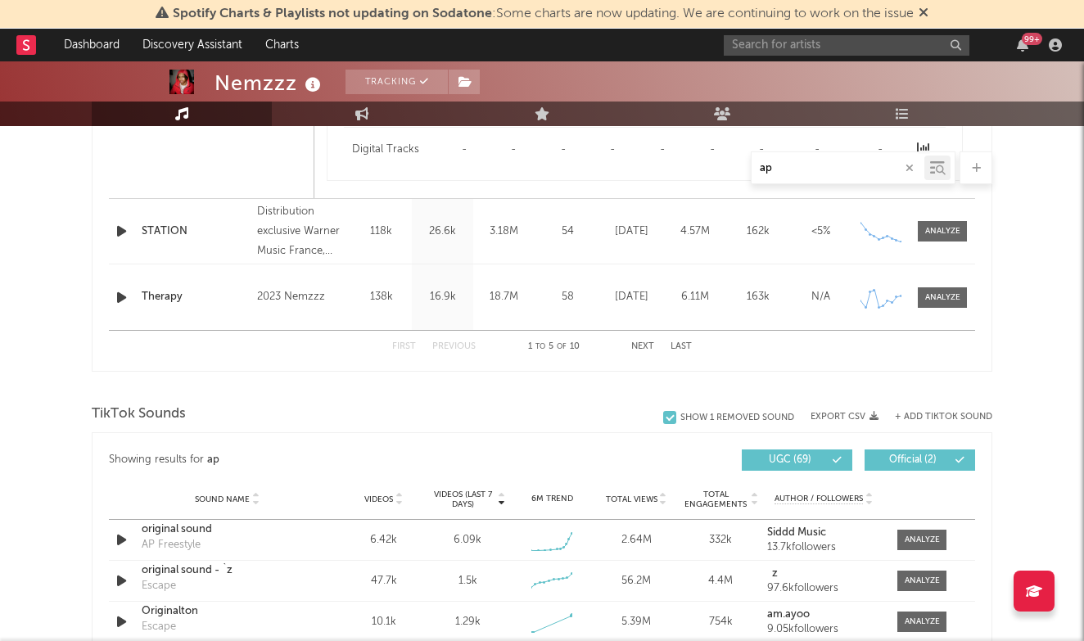
scroll to position [1798, 0]
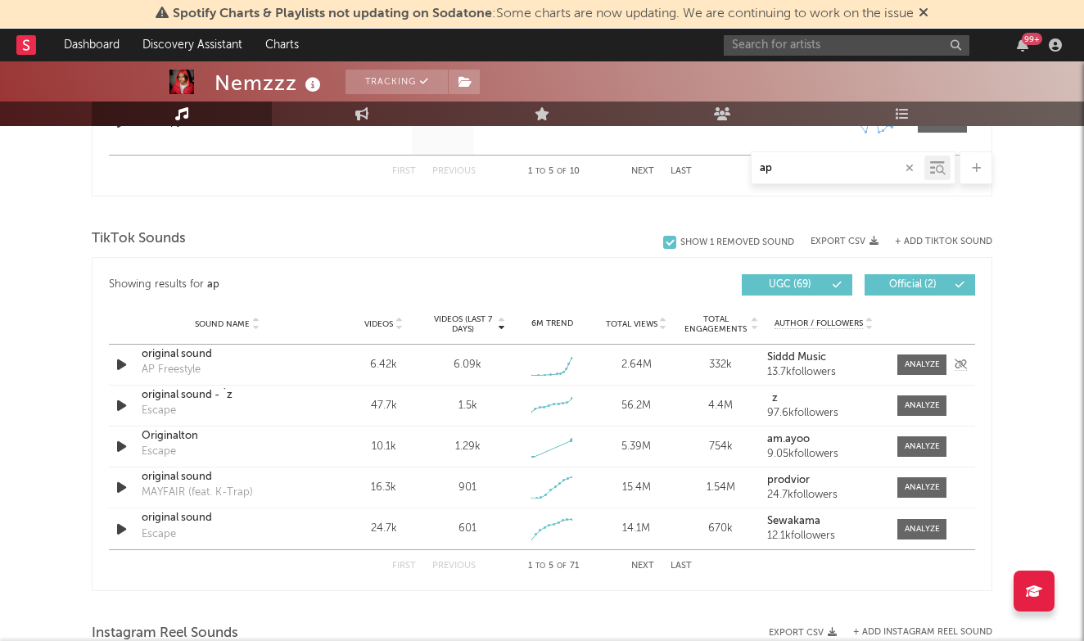
click at [201, 356] on div "original sound" at bounding box center [227, 354] width 171 height 16
click at [920, 359] on div at bounding box center [922, 365] width 35 height 12
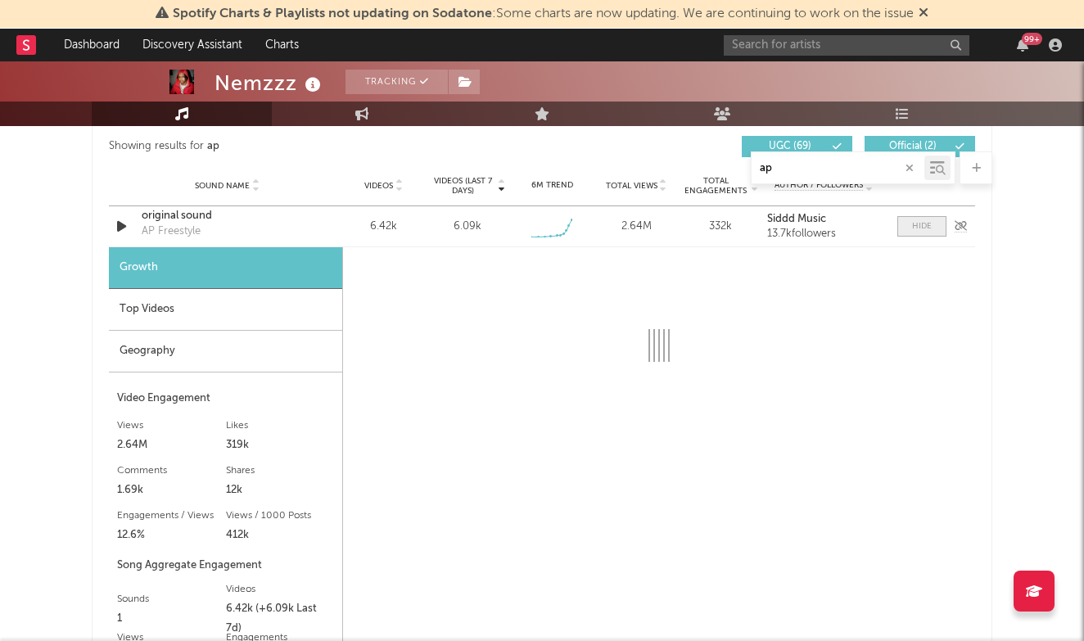
scroll to position [1959, 0]
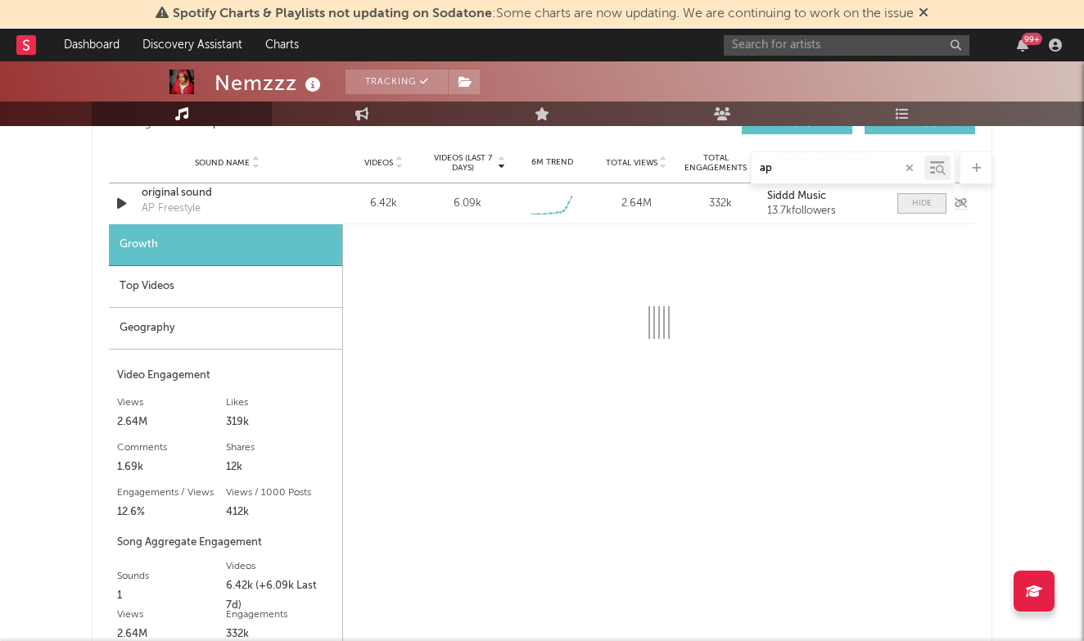
select select "1w"
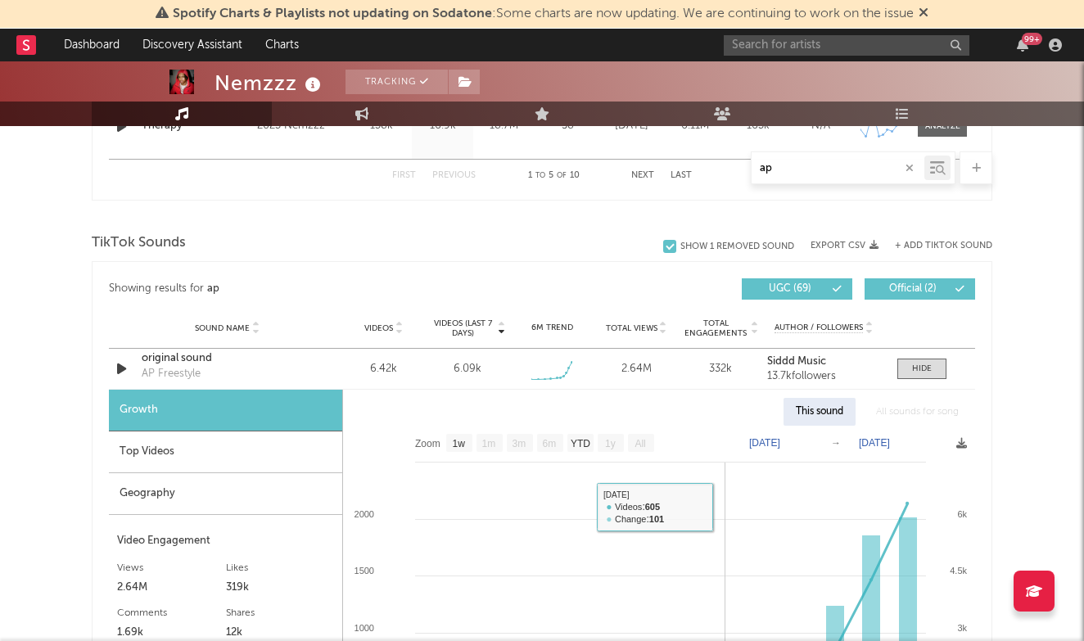
scroll to position [1768, 0]
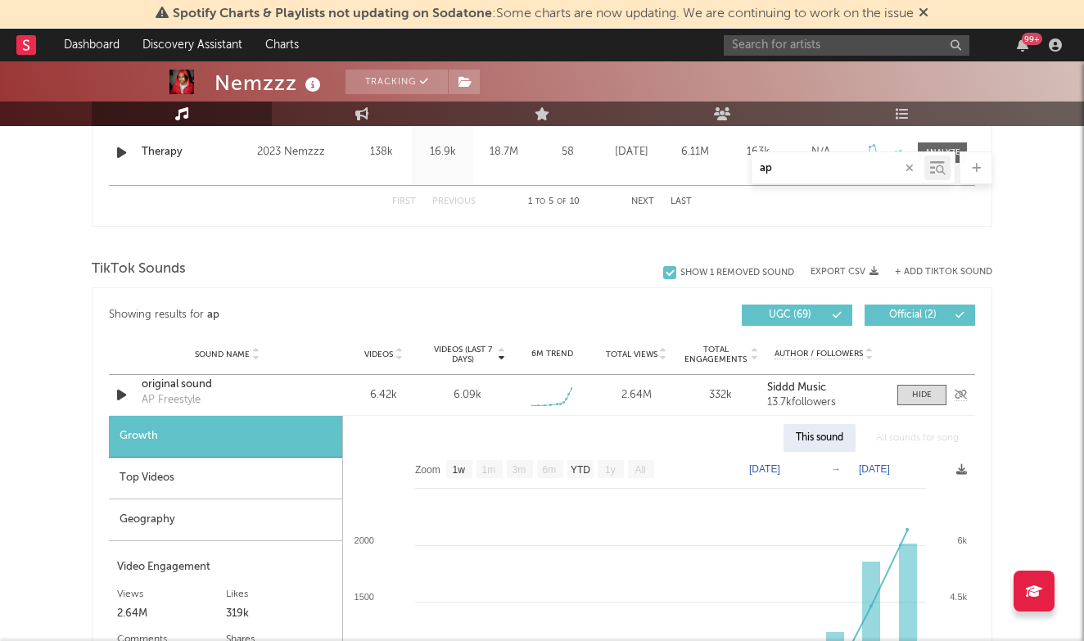
click at [925, 407] on div "Sound Name original sound AP Freestyle Videos 6.42k Videos (last 7 days) 6.09k …" at bounding box center [542, 395] width 866 height 40
click at [925, 401] on span at bounding box center [921, 395] width 49 height 20
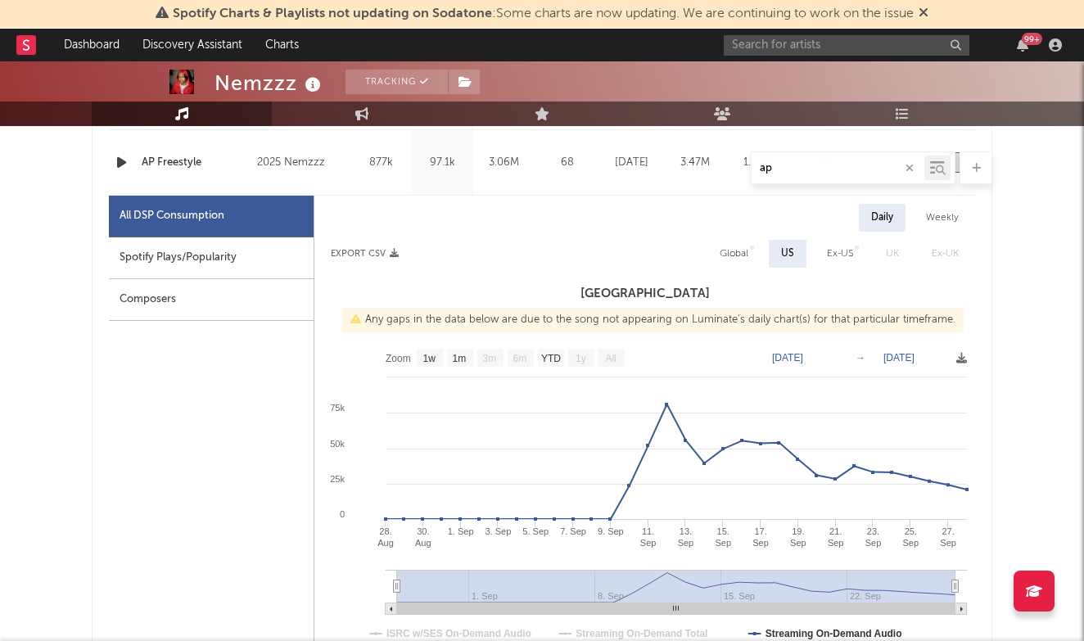
scroll to position [661, 0]
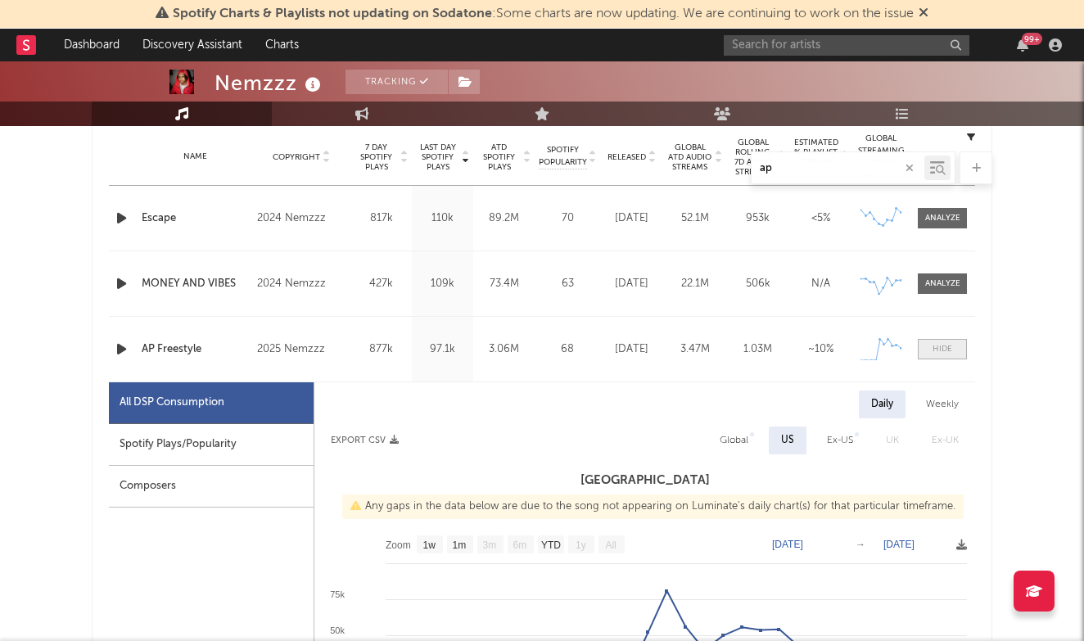
click at [951, 349] on div at bounding box center [943, 349] width 20 height 12
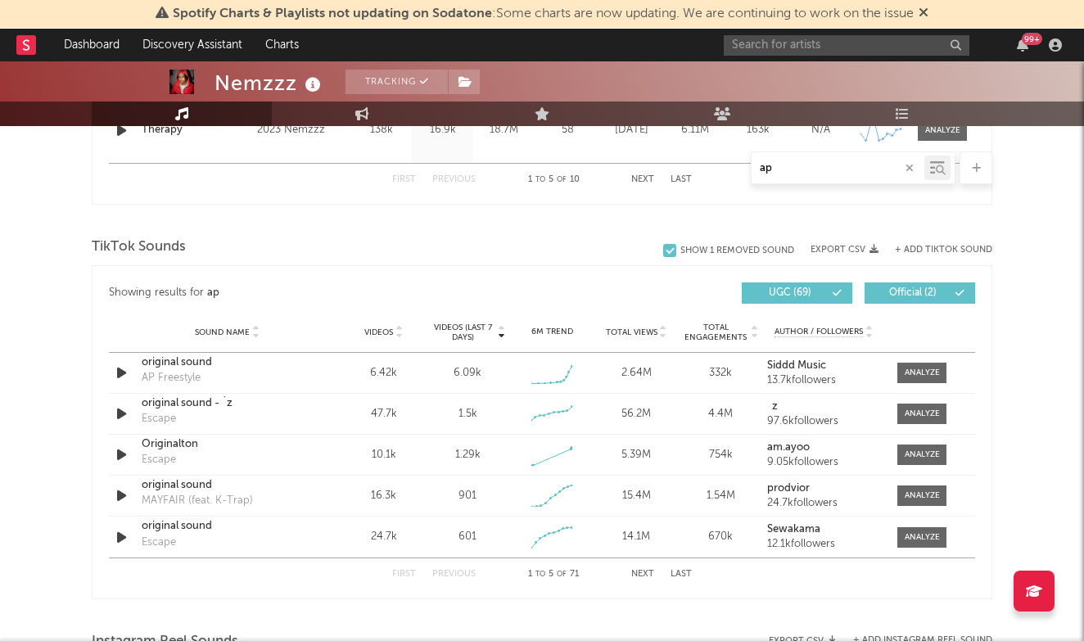
scroll to position [1094, 0]
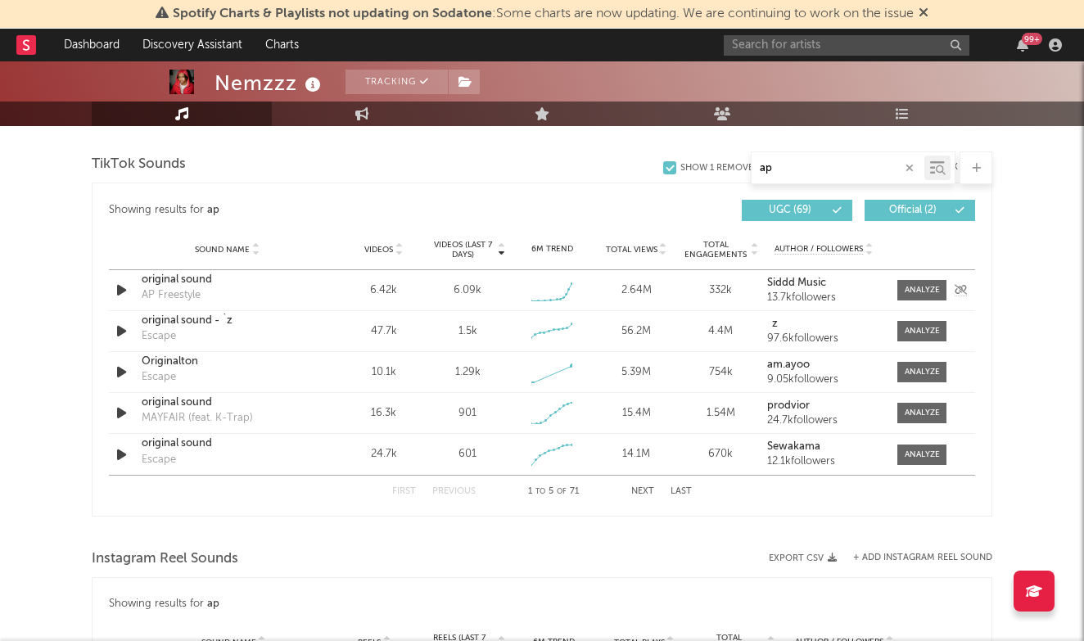
click at [201, 276] on div "original sound" at bounding box center [227, 280] width 171 height 16
click at [905, 285] on div at bounding box center [922, 290] width 35 height 12
select select "1w"
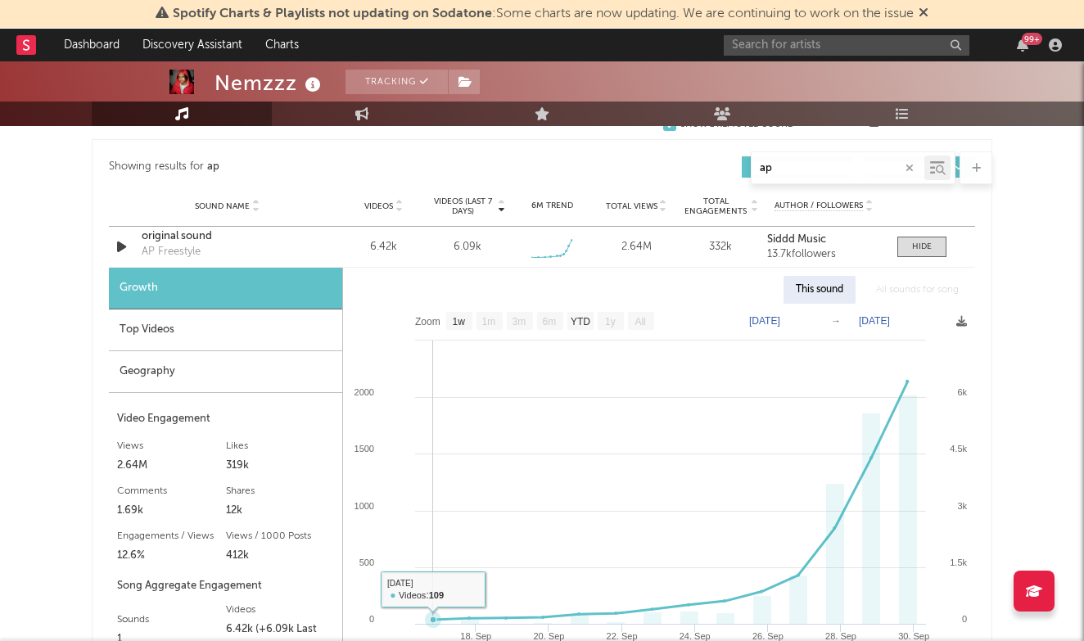
scroll to position [1117, 0]
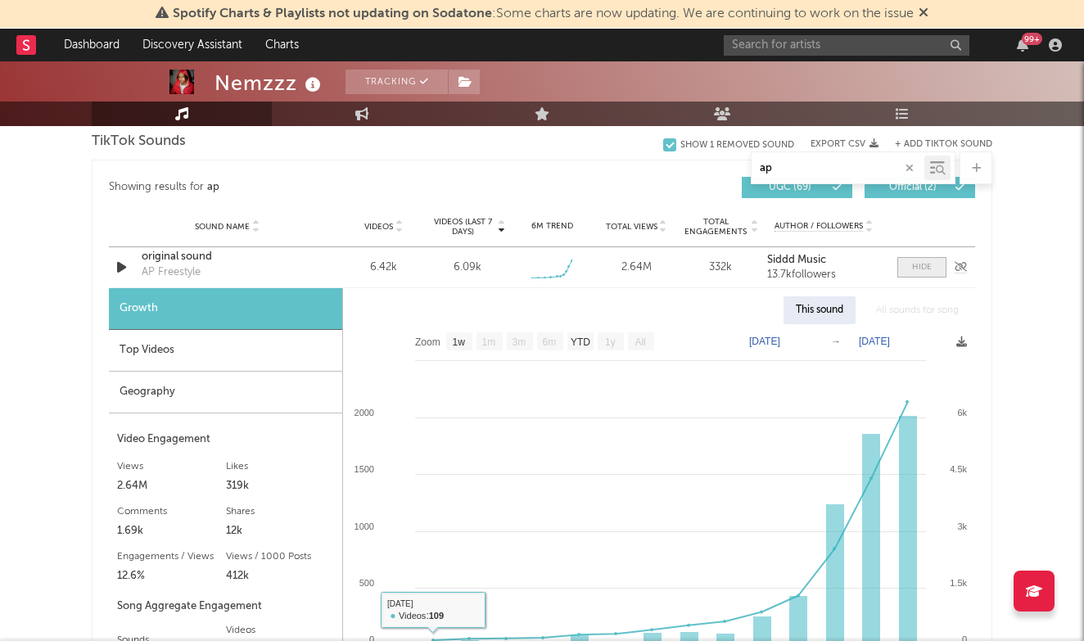
click at [909, 267] on span at bounding box center [921, 267] width 49 height 20
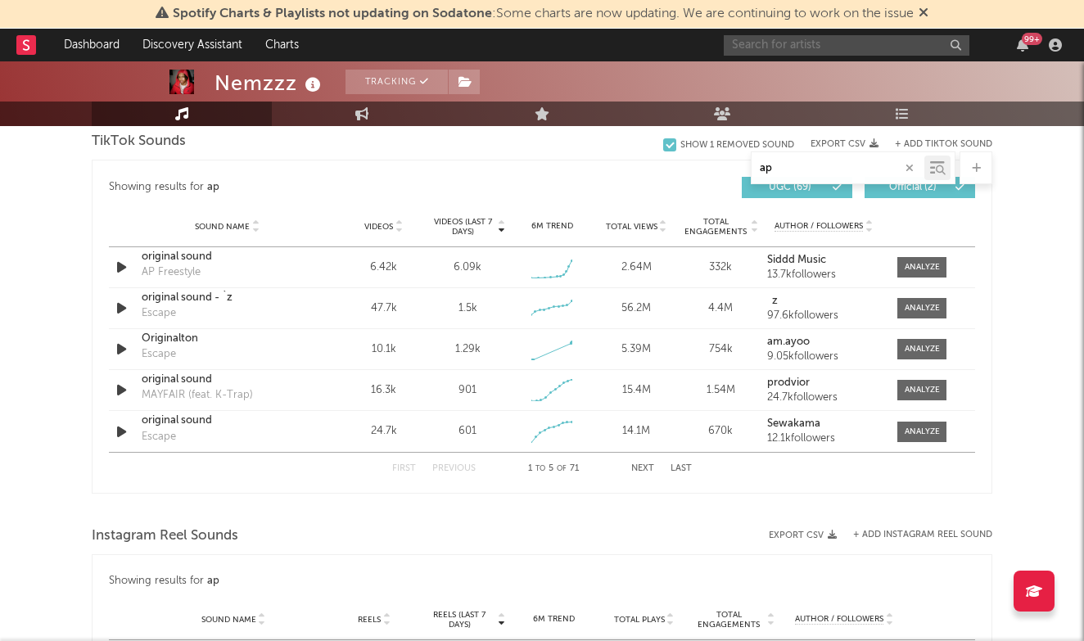
click at [772, 50] on input "text" at bounding box center [847, 45] width 246 height 20
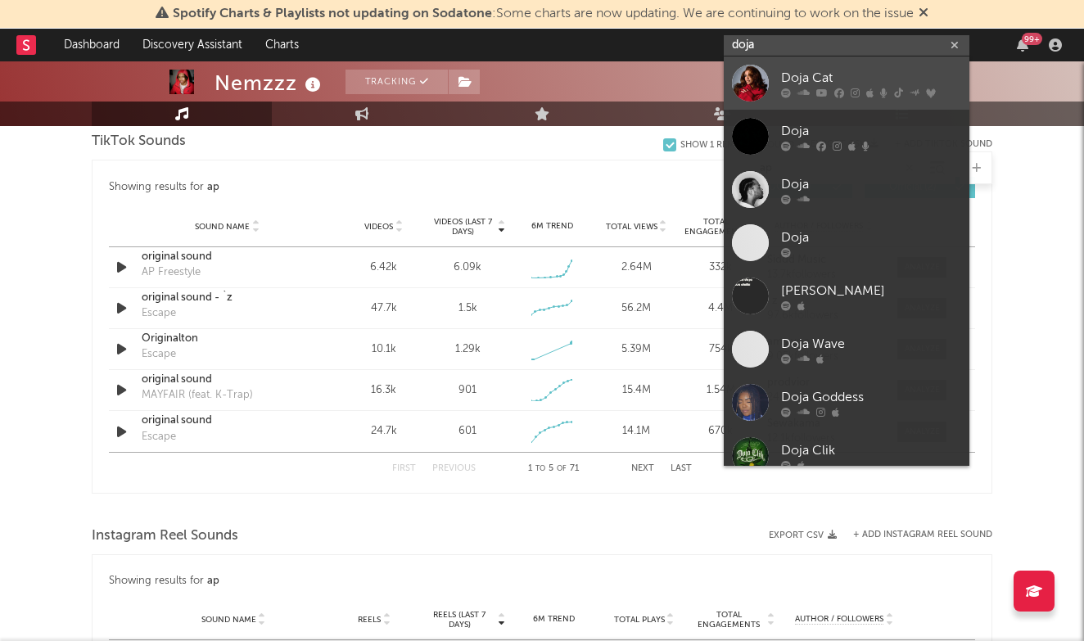
type input "doja"
click at [785, 71] on div "Doja Cat" at bounding box center [871, 78] width 180 height 20
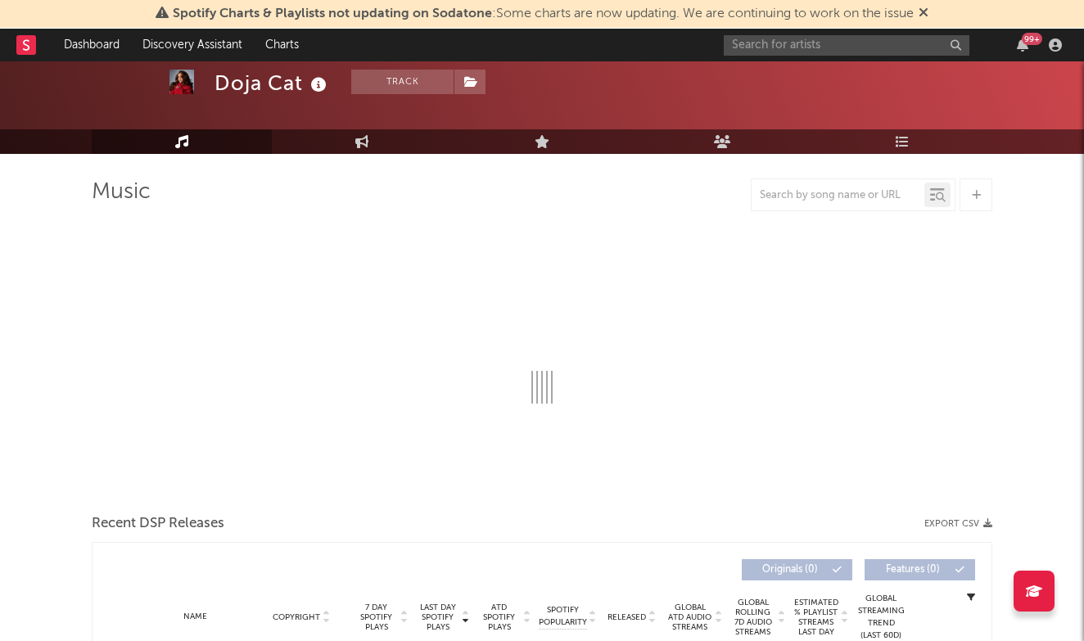
select select "6m"
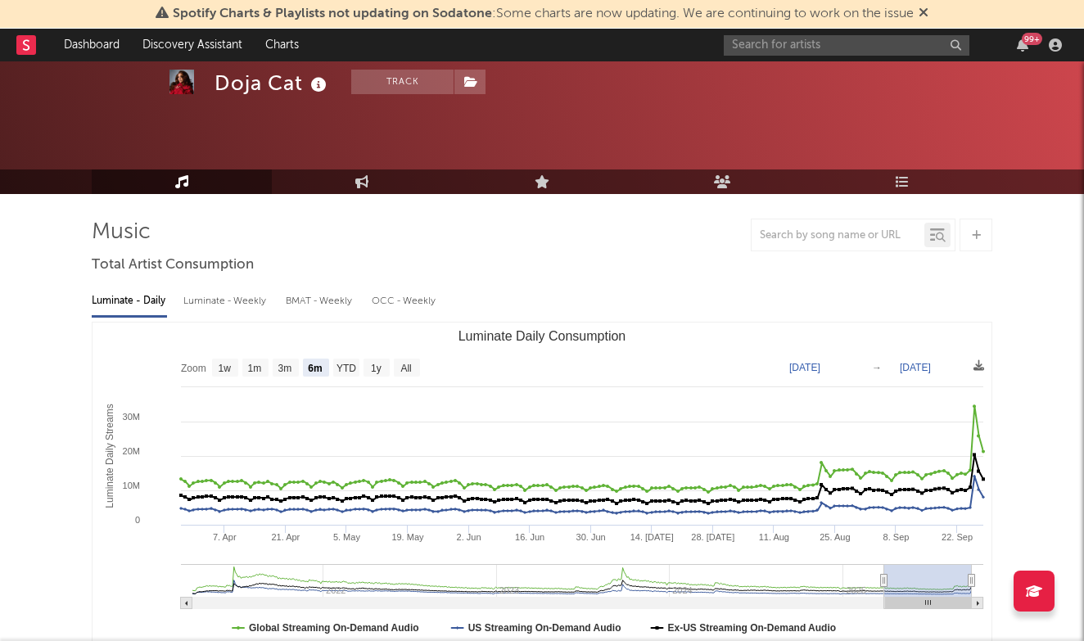
scroll to position [64, 0]
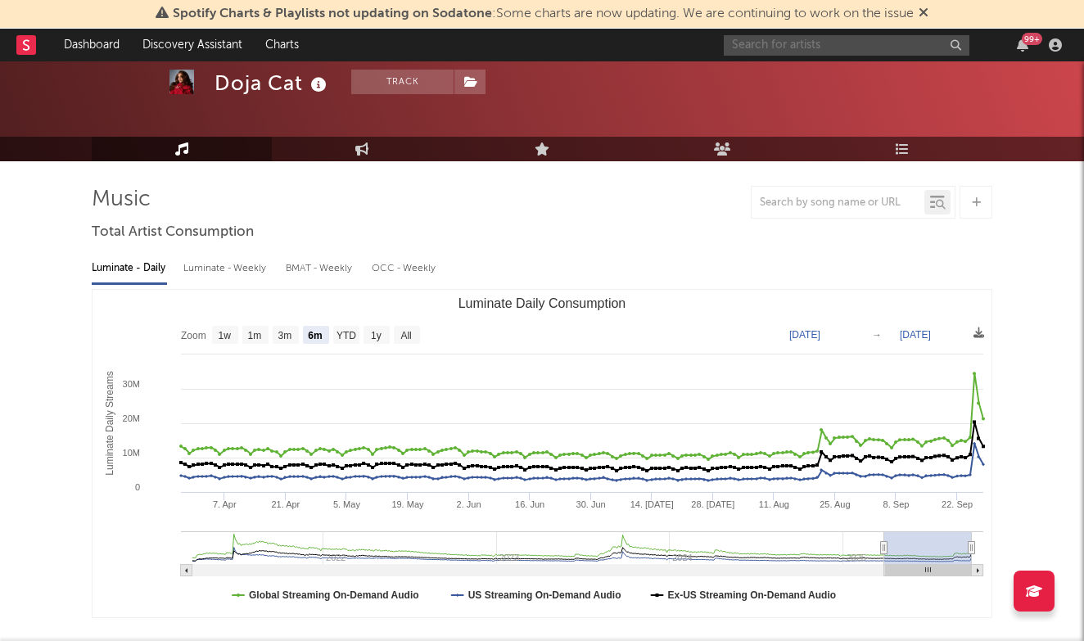
click at [823, 52] on input "text" at bounding box center [847, 45] width 246 height 20
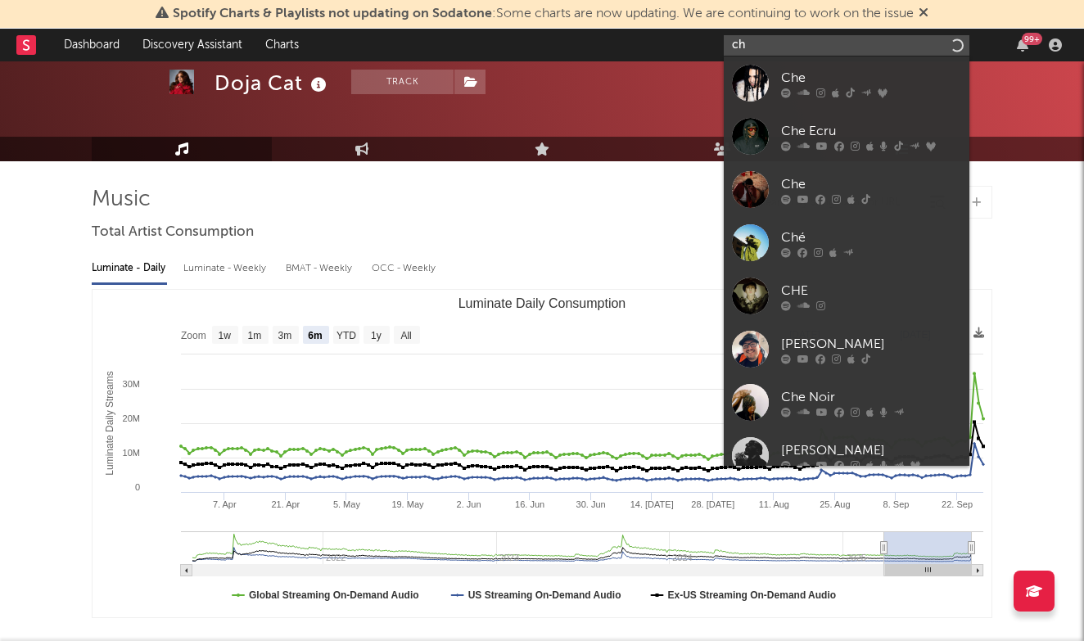
type input "c"
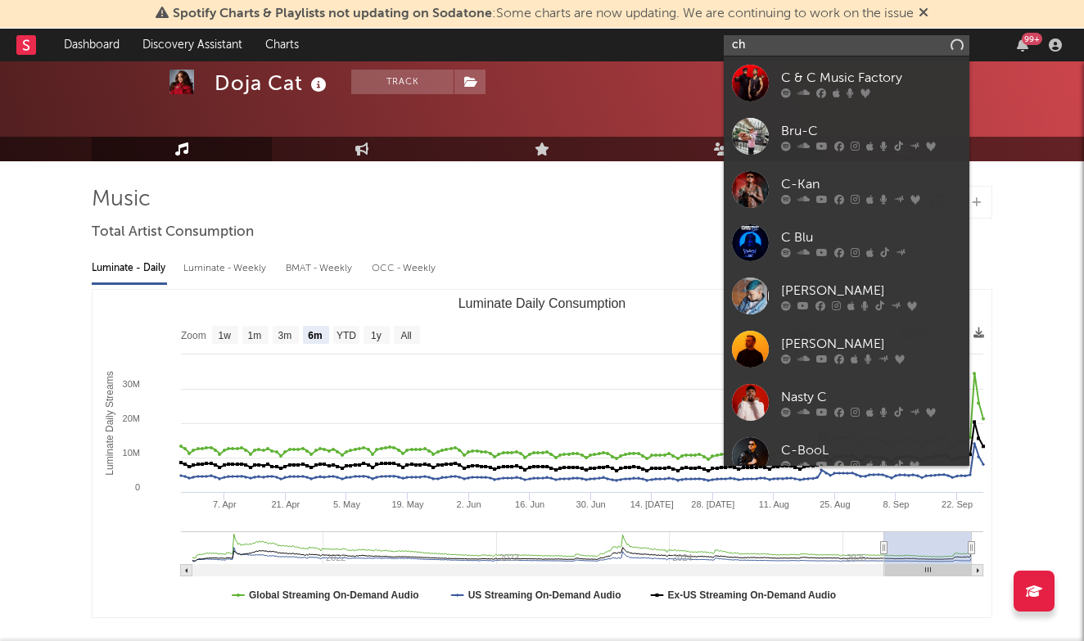
type input "c"
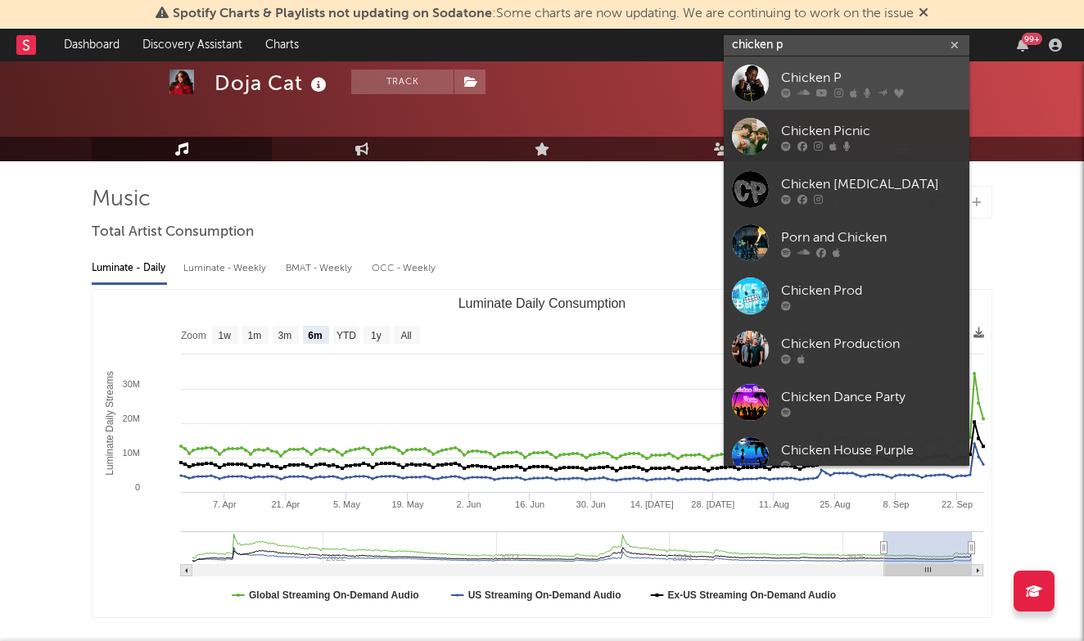
type input "chicken p"
click at [803, 76] on div "Chicken P" at bounding box center [871, 78] width 180 height 20
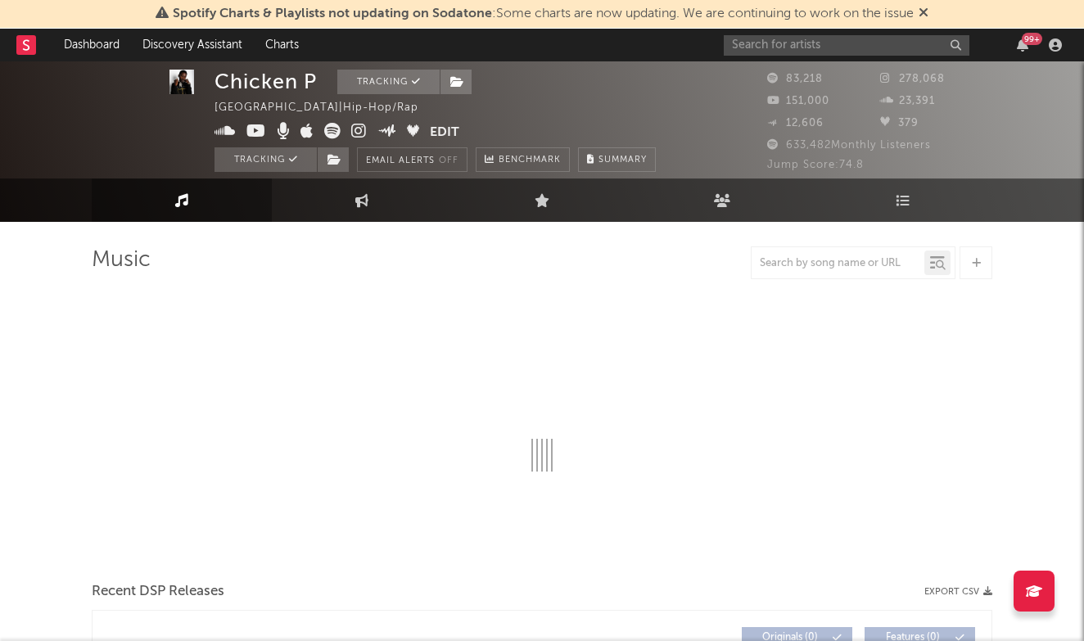
scroll to position [4, 0]
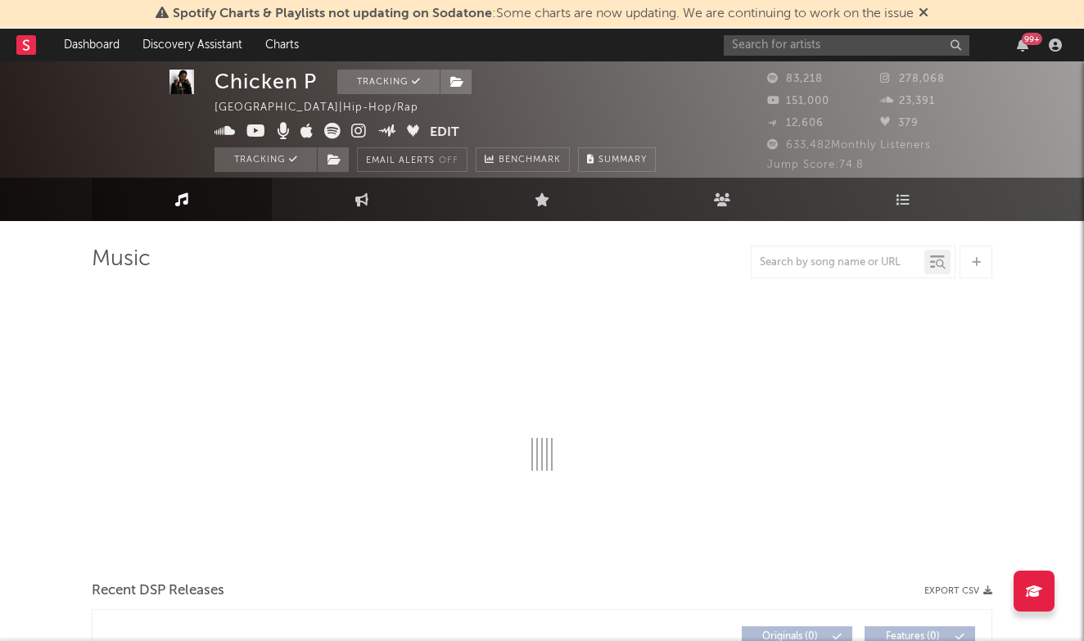
select select "6m"
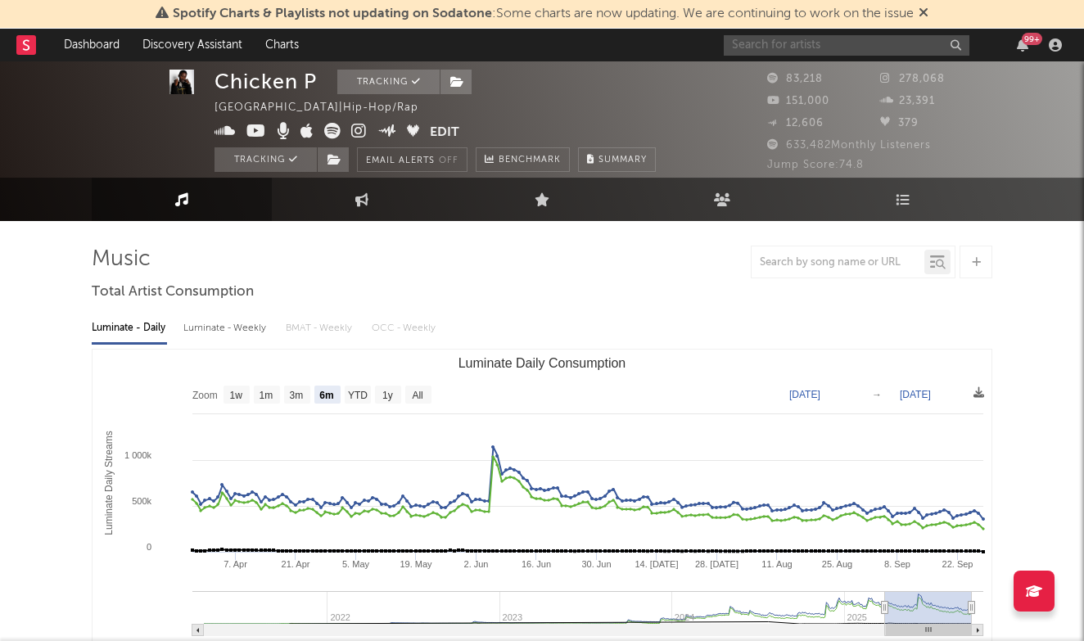
click at [886, 53] on input "text" at bounding box center [847, 45] width 246 height 20
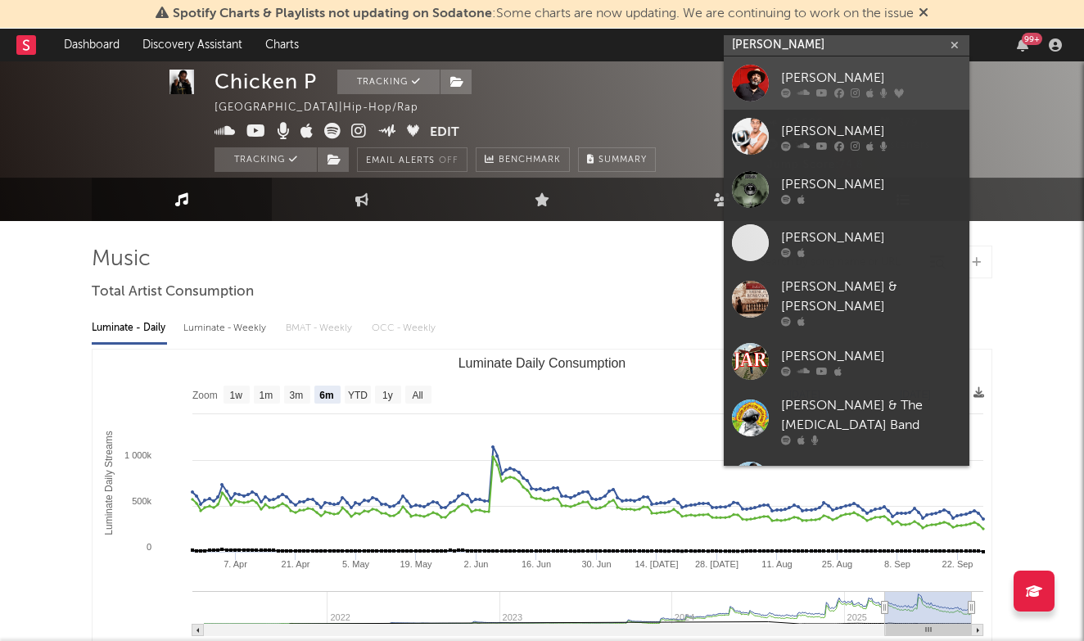
type input "[PERSON_NAME]"
click at [832, 84] on div "[PERSON_NAME]" at bounding box center [871, 78] width 180 height 20
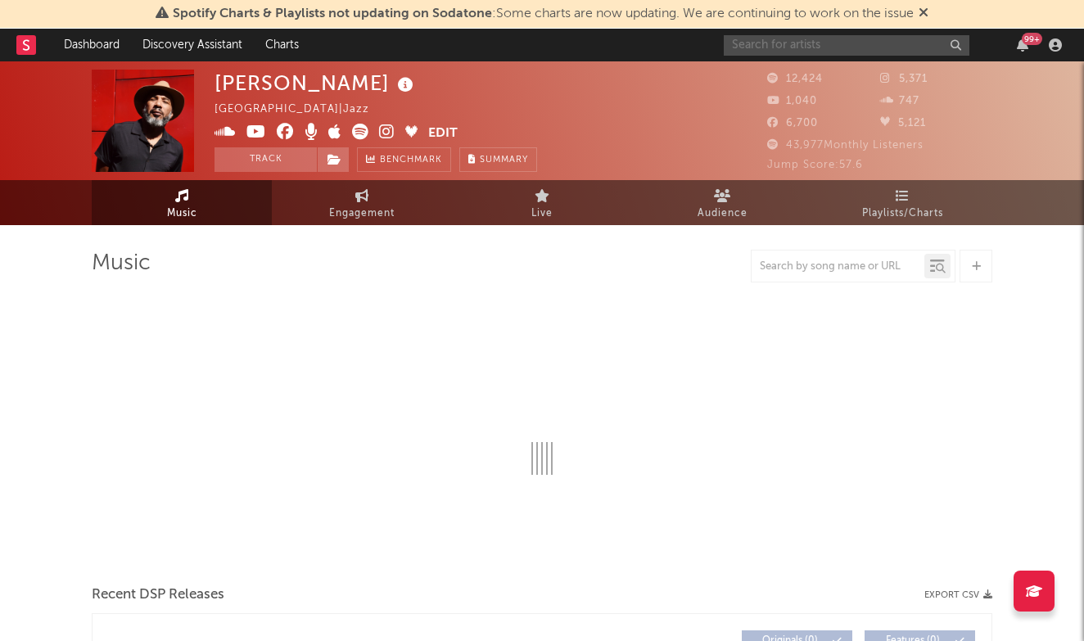
select select "6m"
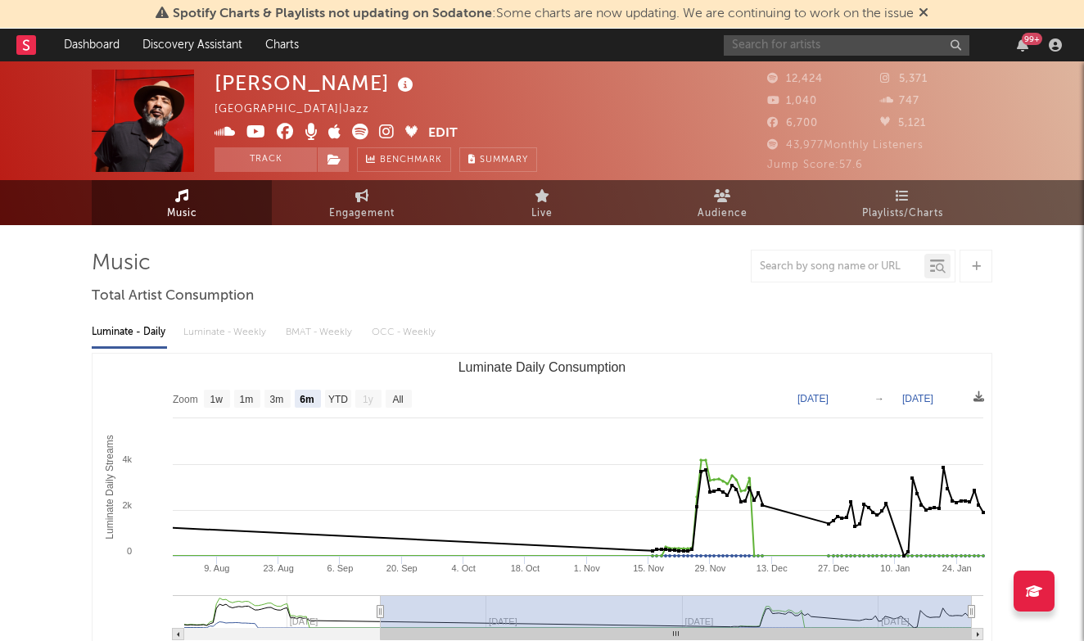
click at [830, 47] on input "text" at bounding box center [847, 45] width 246 height 20
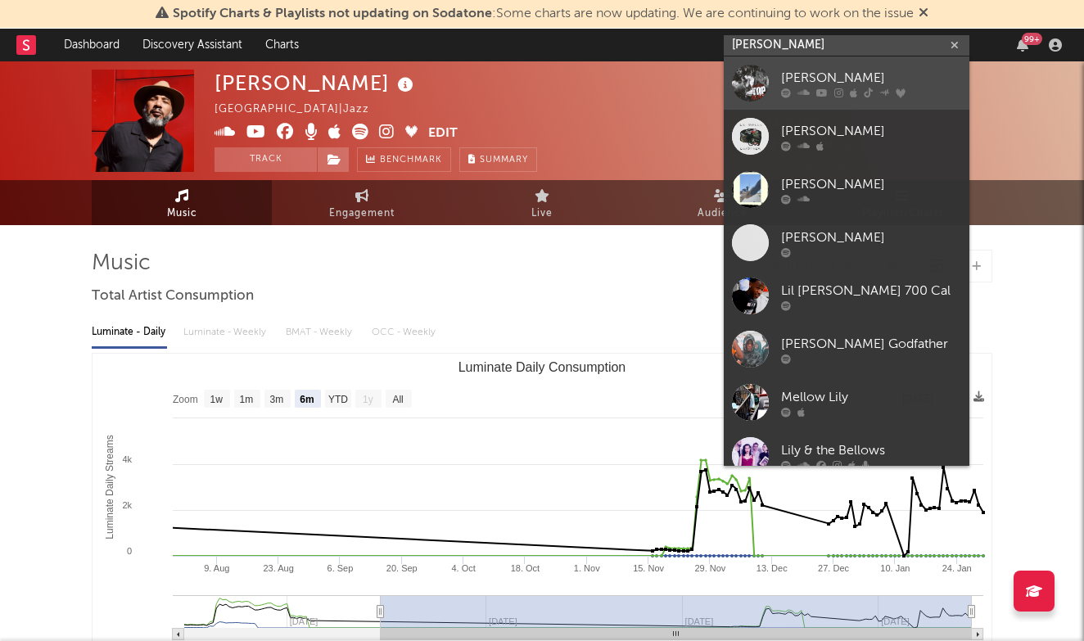
type input "[PERSON_NAME]"
click at [834, 75] on div "[PERSON_NAME]" at bounding box center [871, 78] width 180 height 20
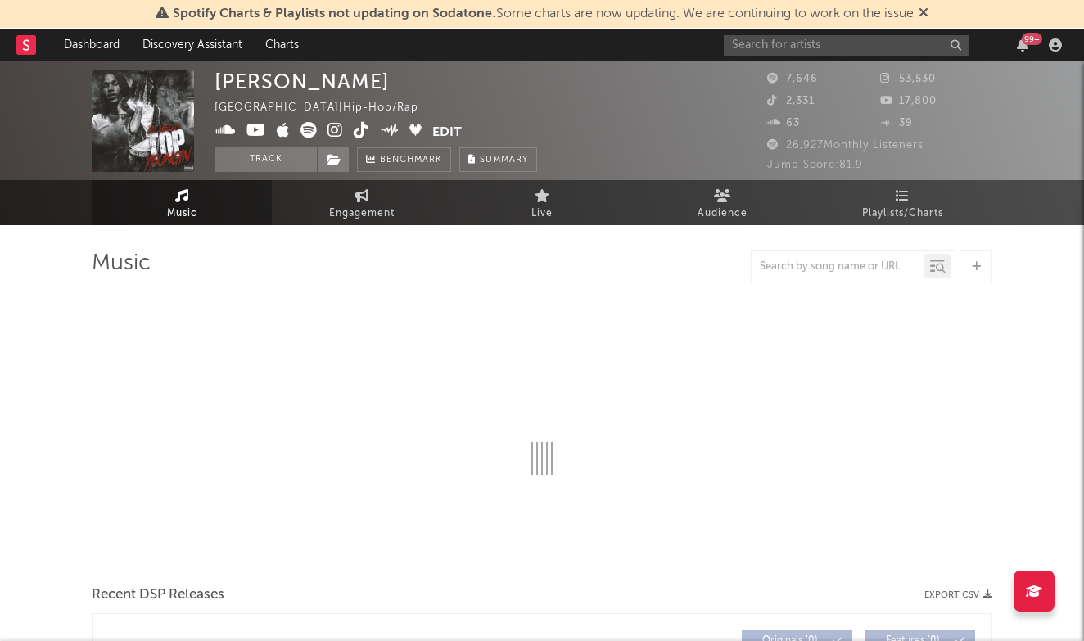
select select "6m"
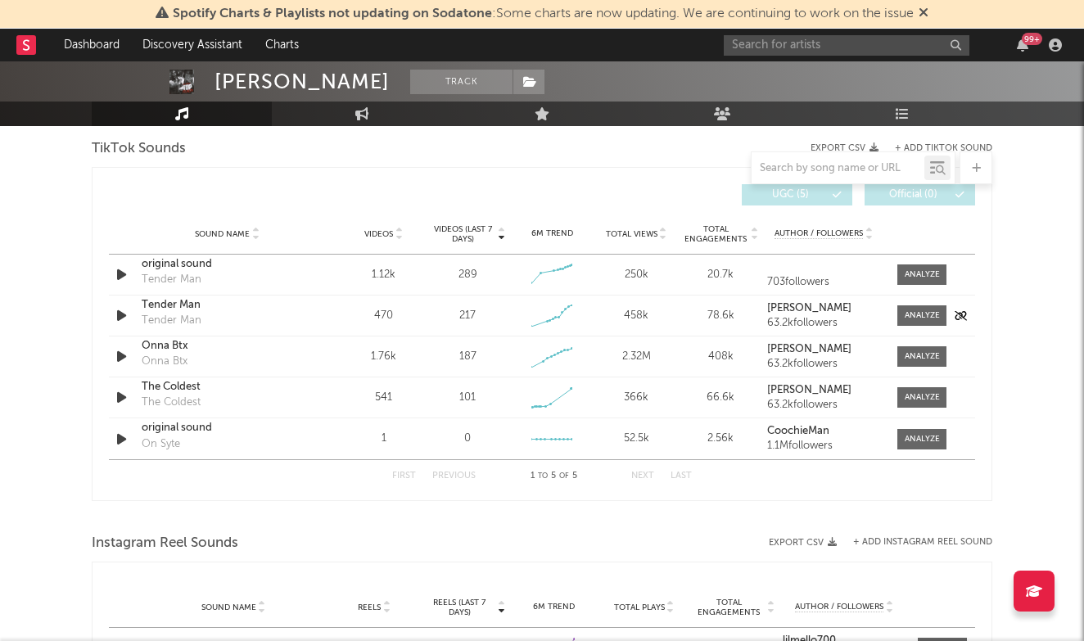
scroll to position [1103, 0]
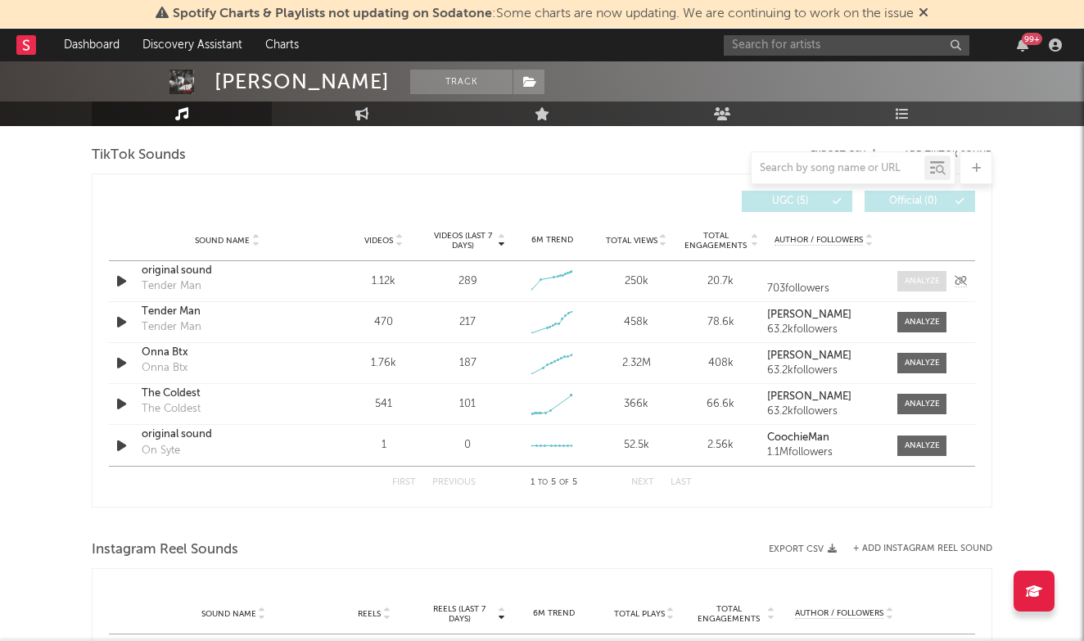
click at [915, 281] on div at bounding box center [922, 281] width 35 height 12
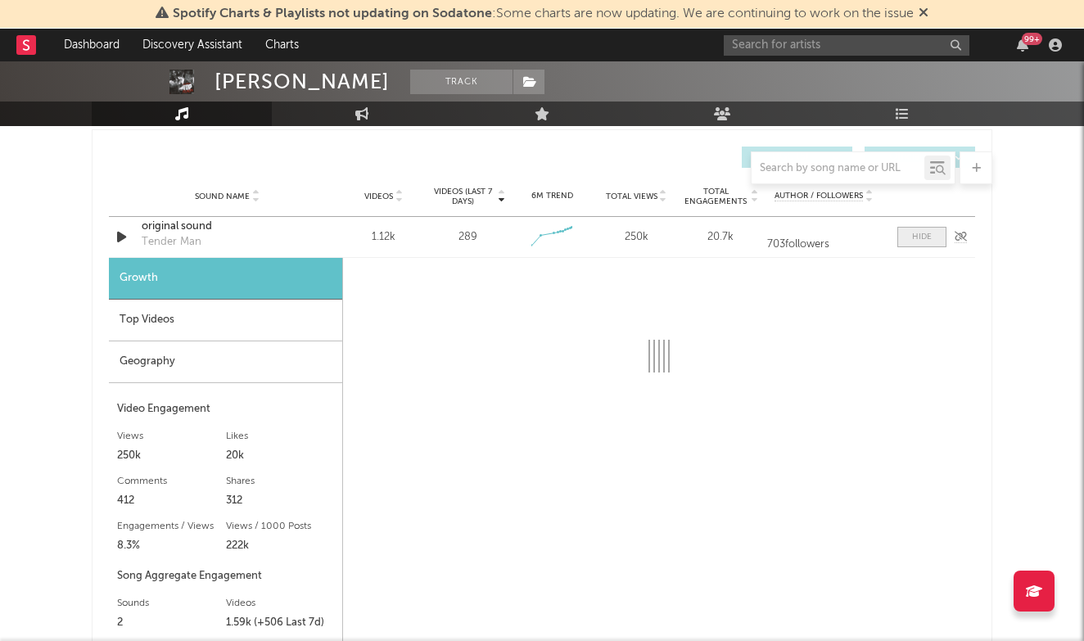
select select "1w"
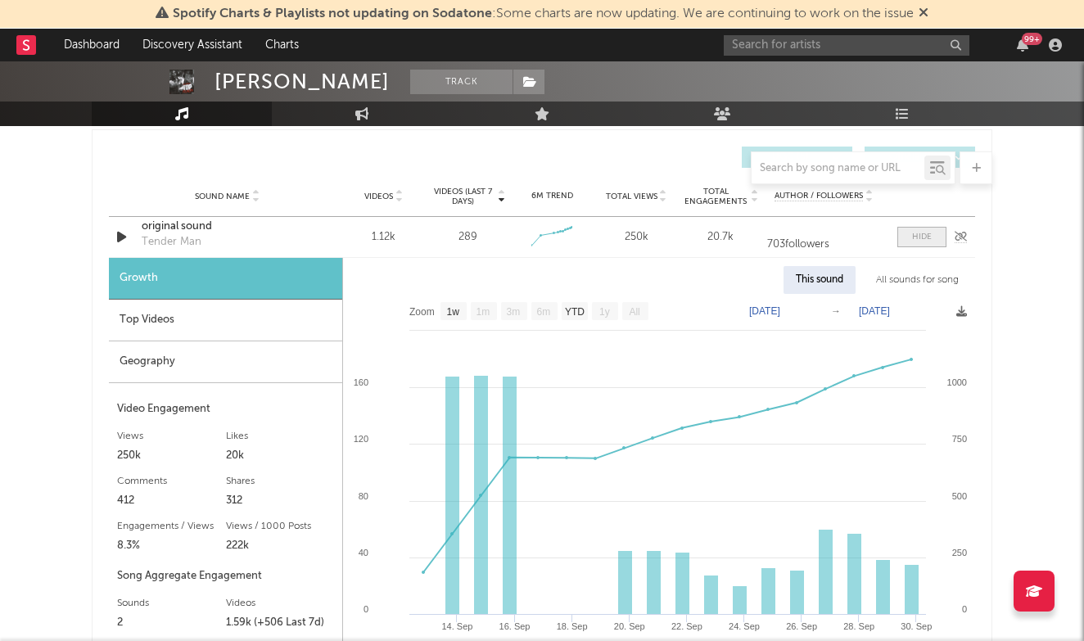
scroll to position [1157, 0]
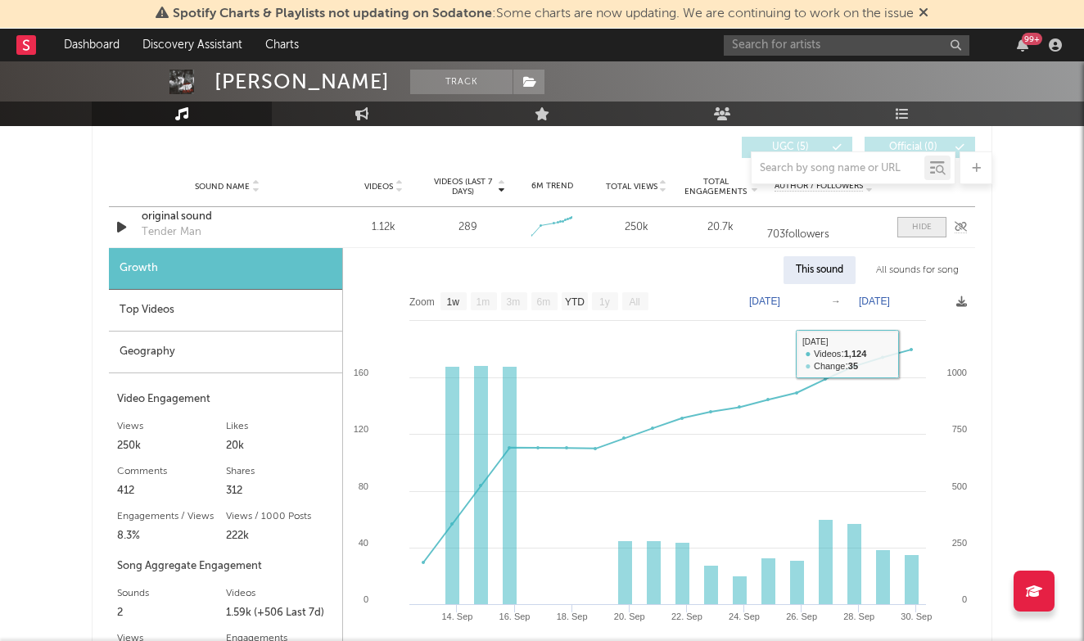
click at [918, 227] on div at bounding box center [922, 227] width 20 height 12
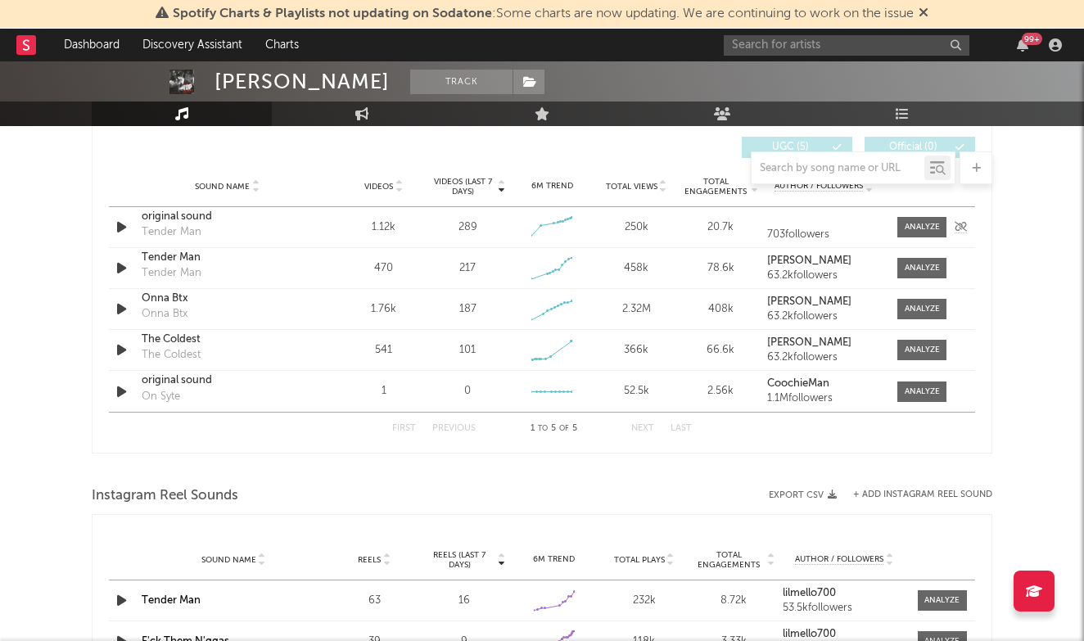
click at [195, 221] on div "original sound" at bounding box center [227, 217] width 171 height 16
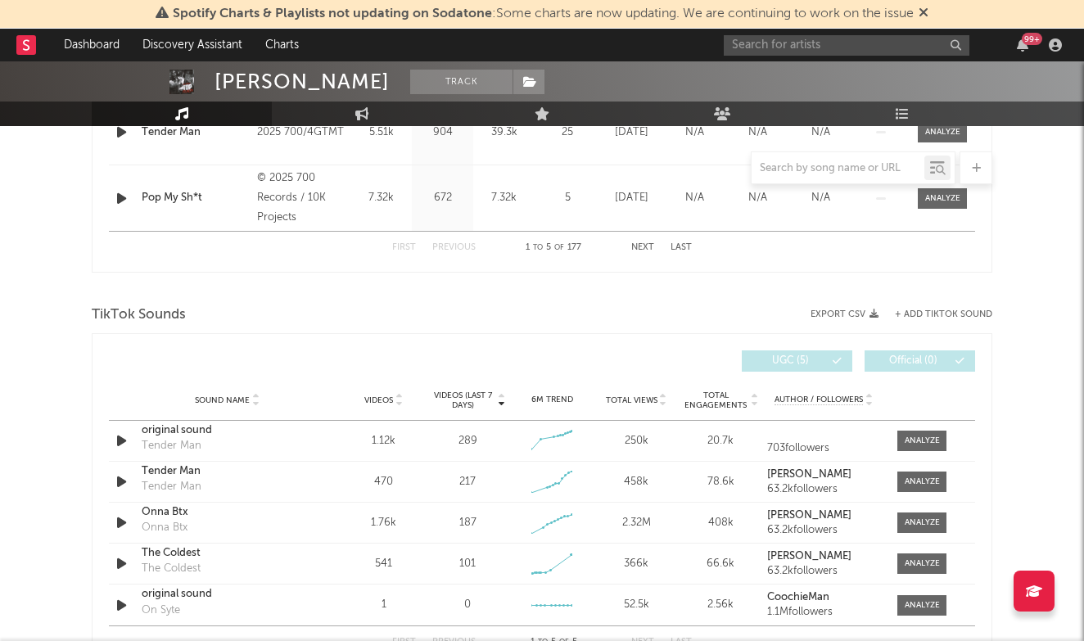
scroll to position [949, 0]
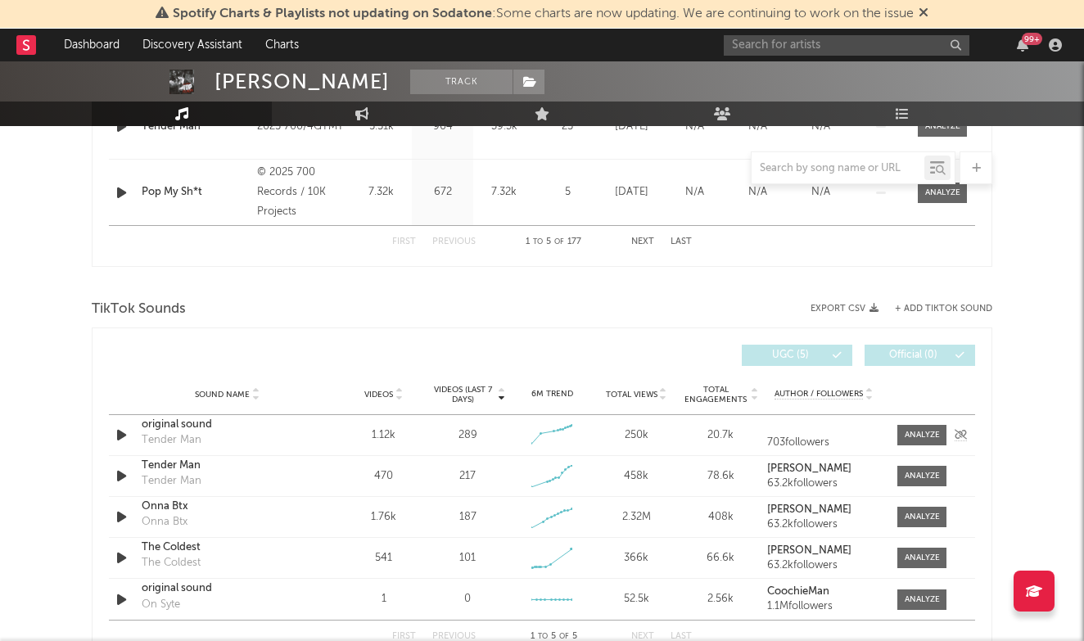
click at [196, 426] on div "original sound" at bounding box center [227, 425] width 171 height 16
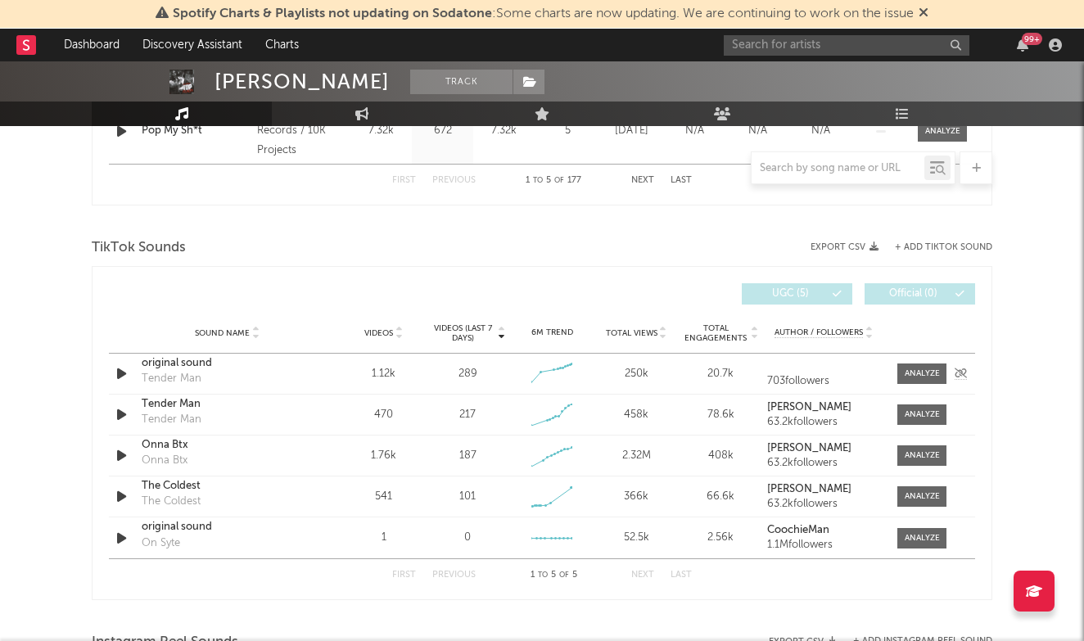
scroll to position [1016, 0]
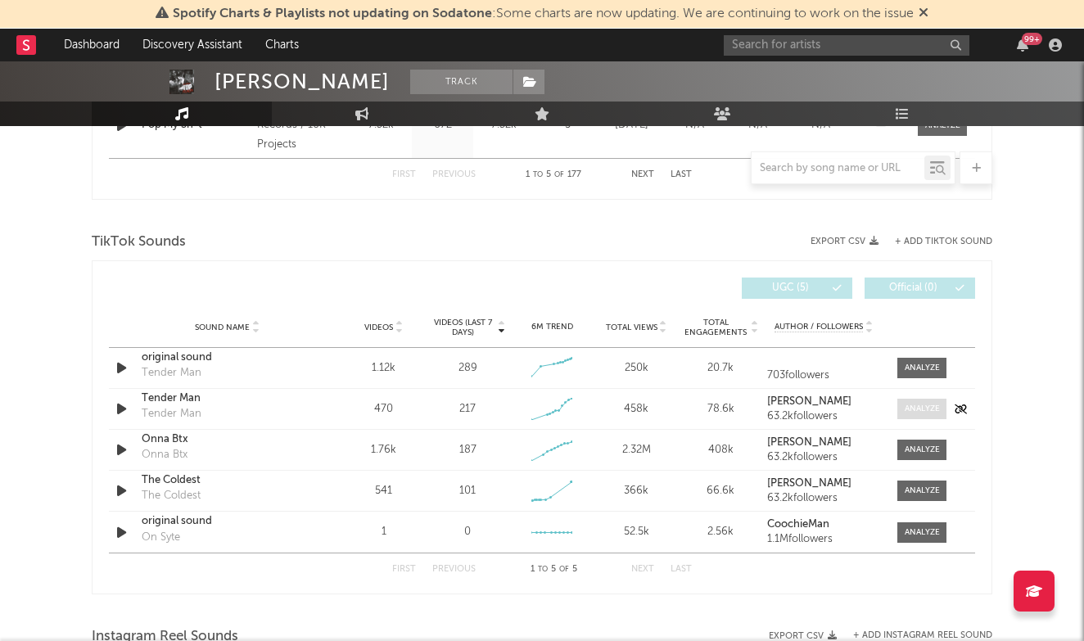
click at [910, 417] on span at bounding box center [921, 409] width 49 height 20
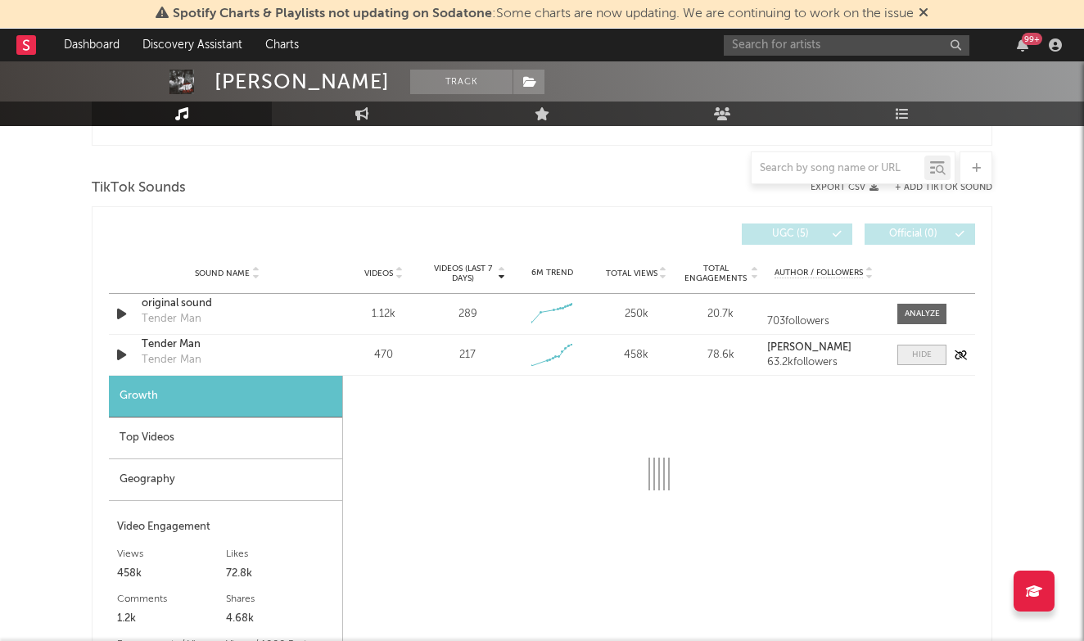
select select "1w"
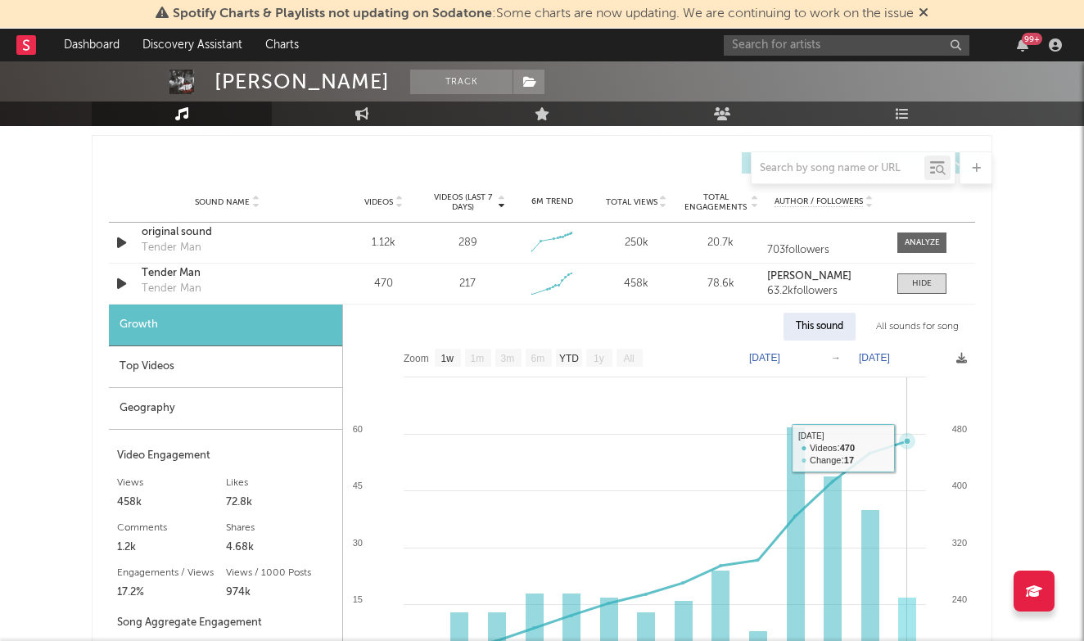
scroll to position [1223, 0]
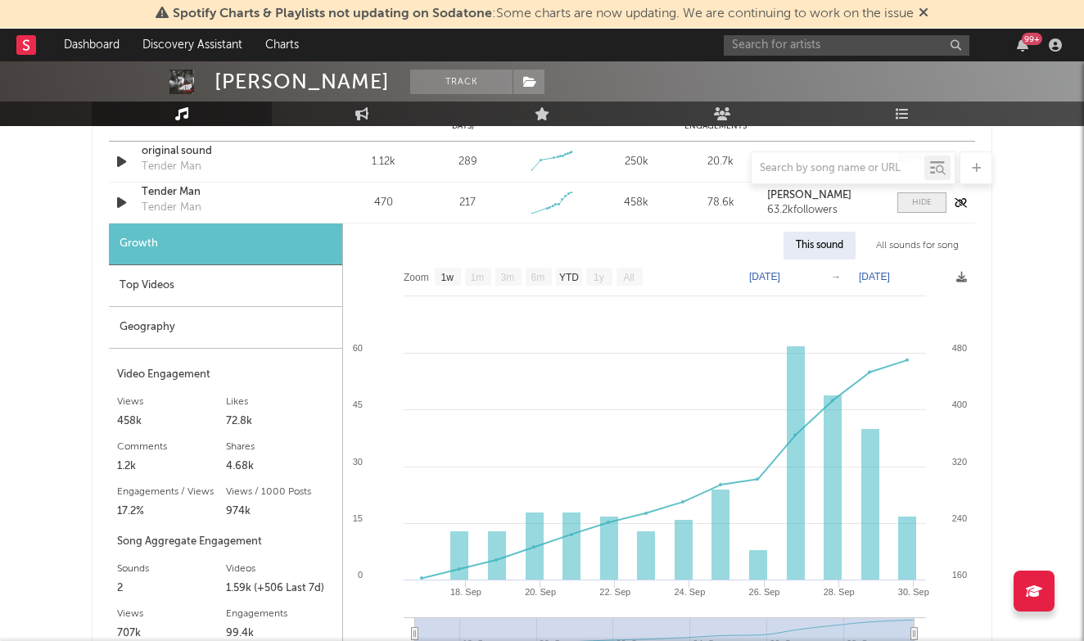
click at [915, 197] on div at bounding box center [922, 203] width 20 height 12
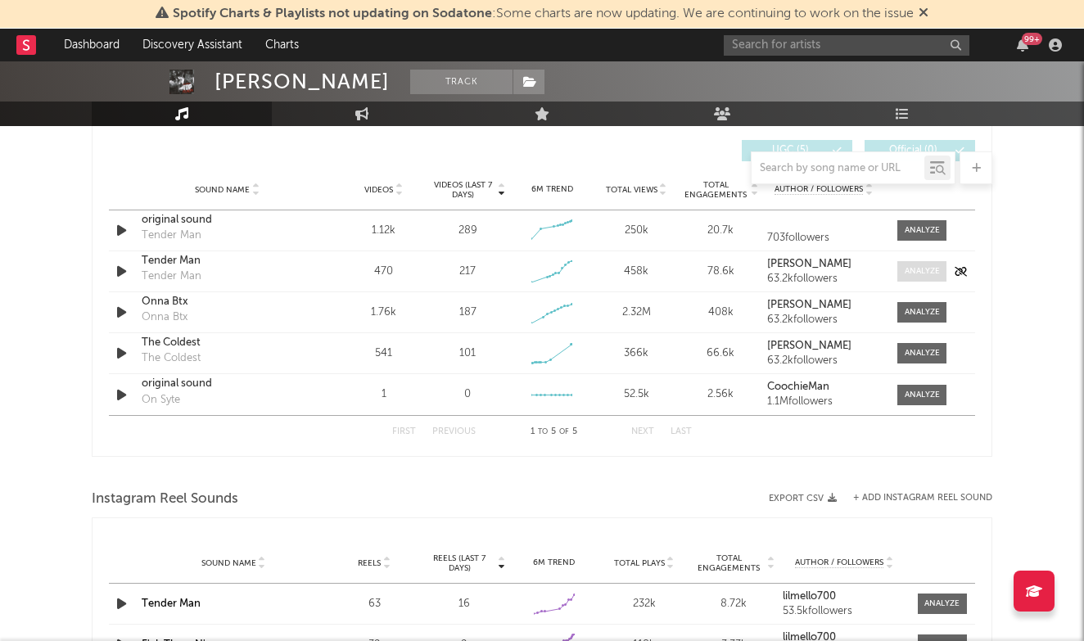
scroll to position [1150, 0]
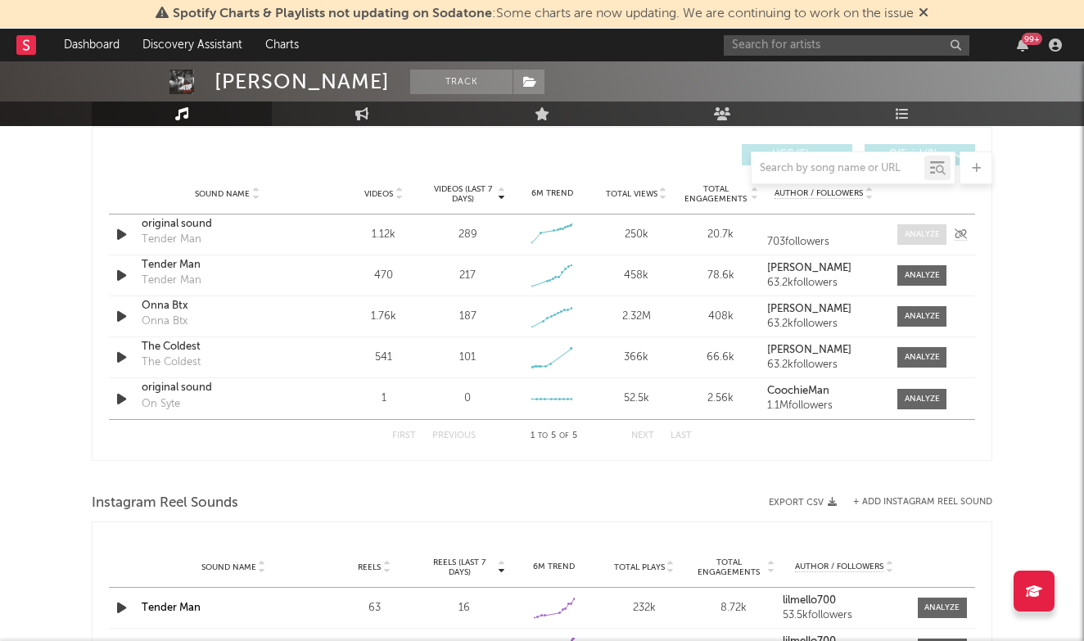
click at [913, 228] on div at bounding box center [922, 234] width 35 height 12
select select "1w"
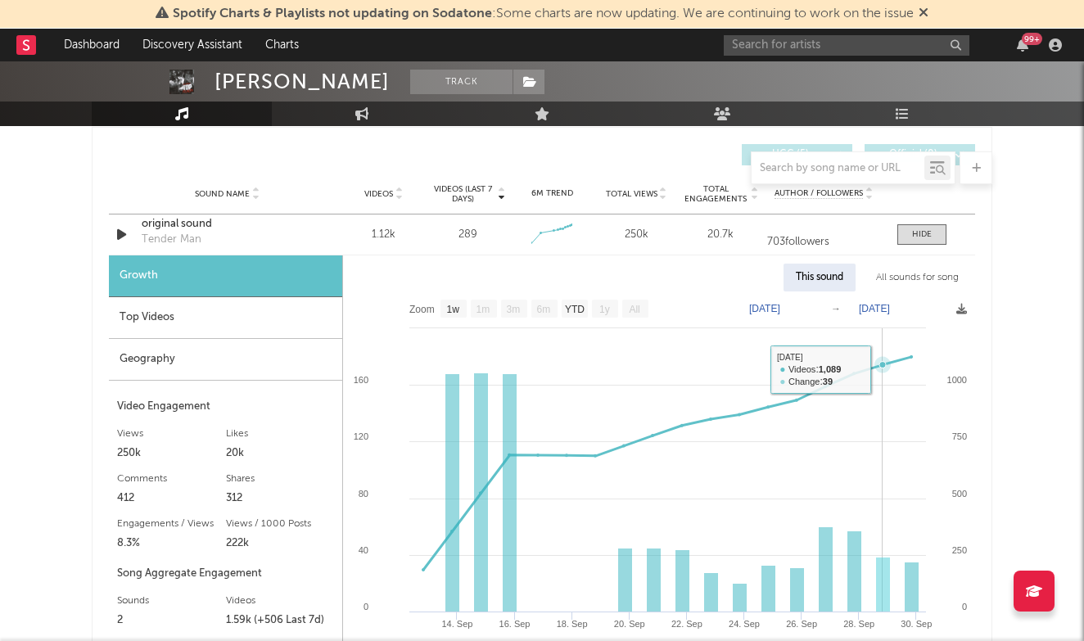
scroll to position [1094, 0]
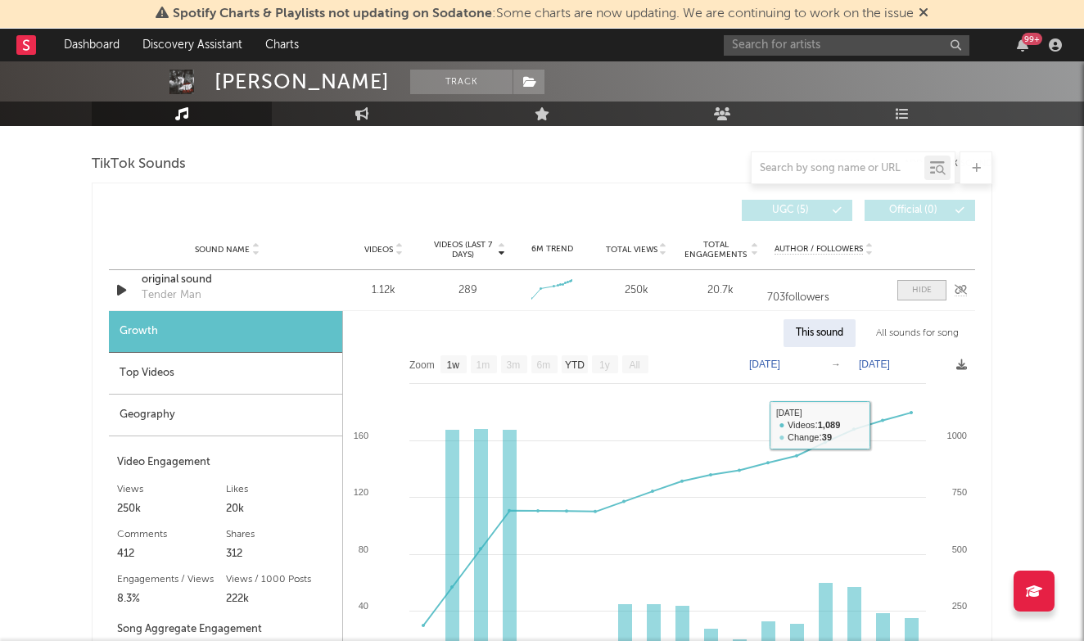
click at [939, 282] on span at bounding box center [921, 290] width 49 height 20
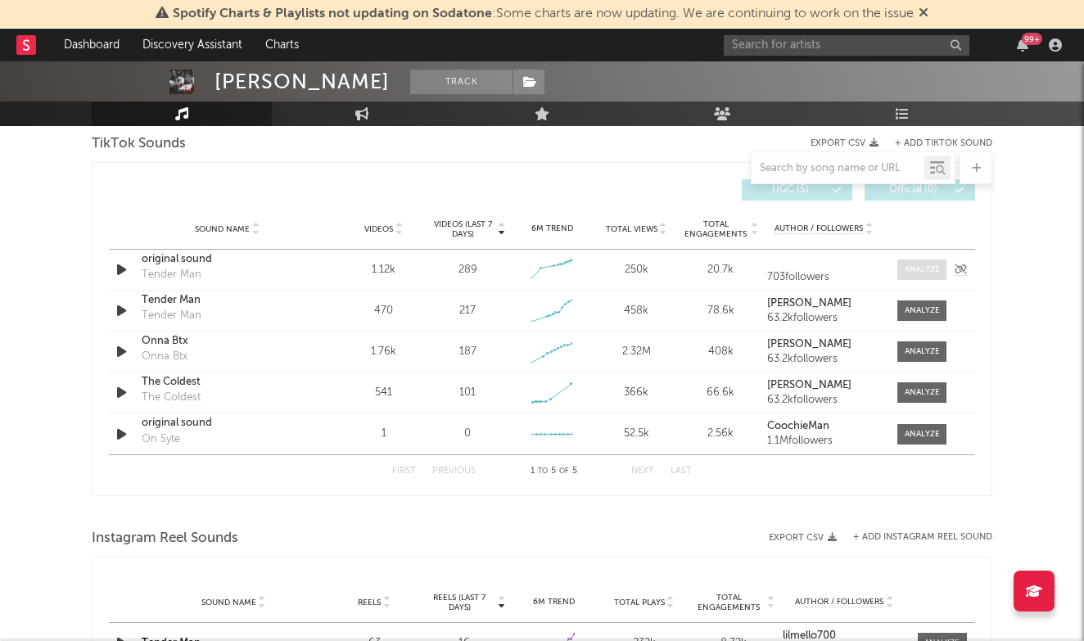
scroll to position [1121, 0]
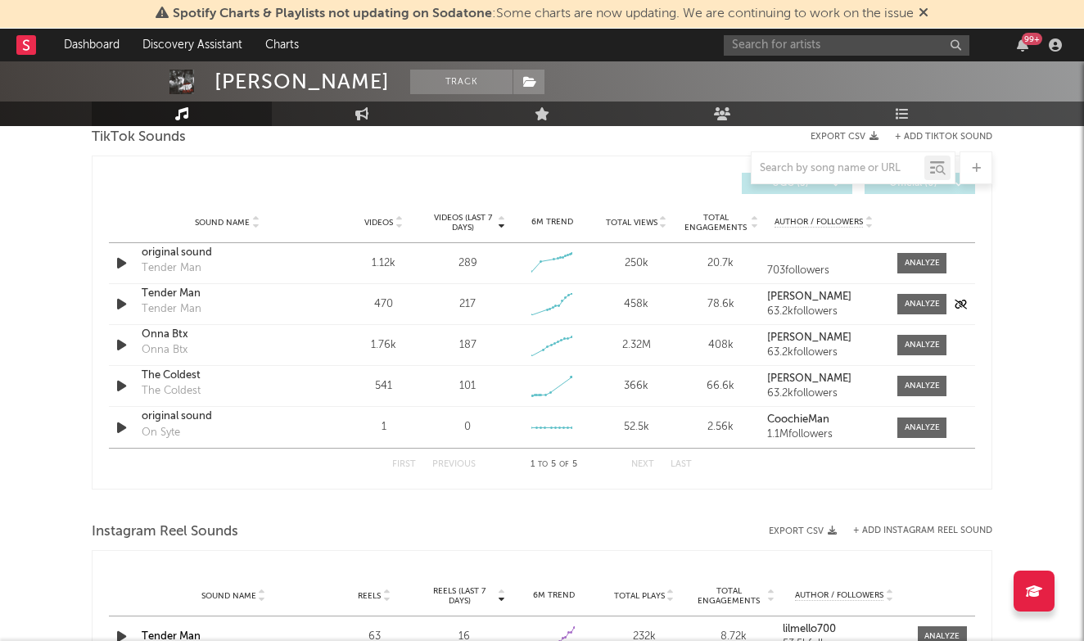
click at [169, 293] on div "Tender Man" at bounding box center [227, 294] width 171 height 16
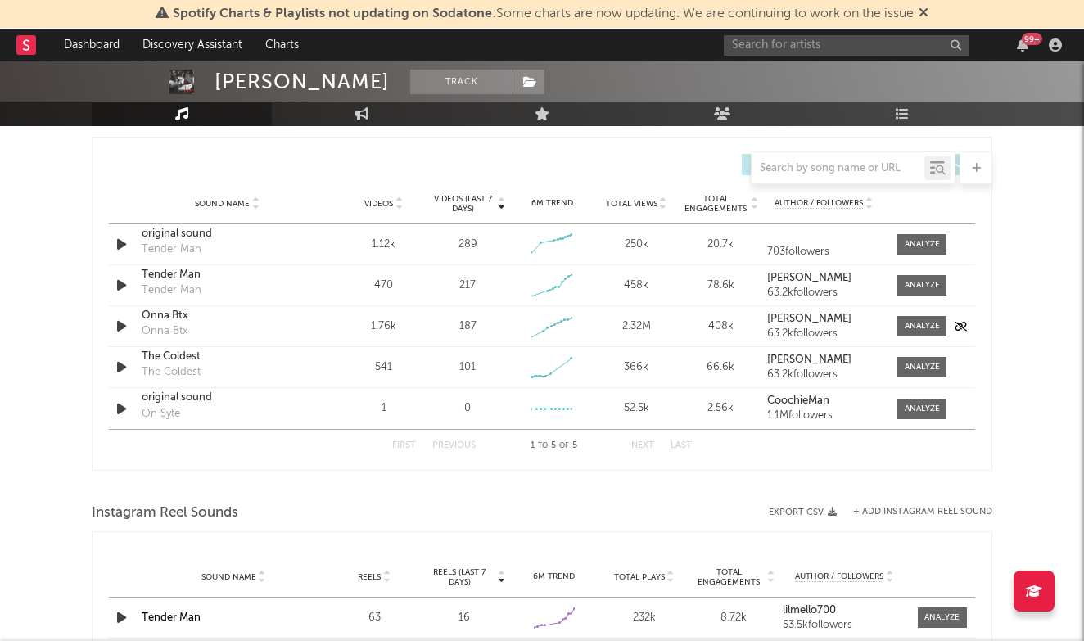
scroll to position [1147, 0]
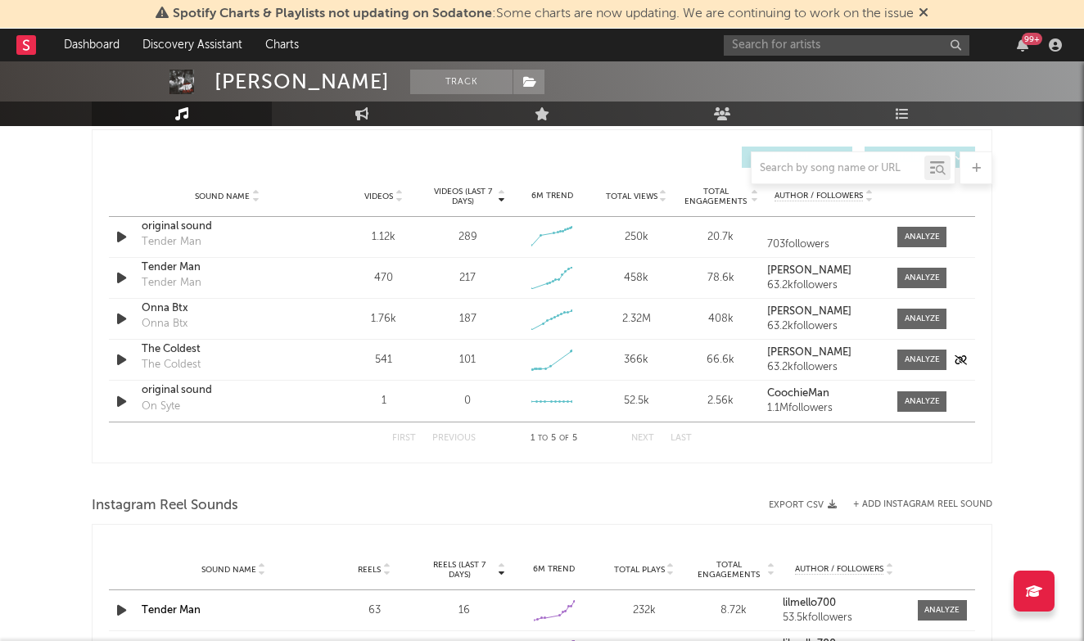
click at [176, 350] on div "The Coldest" at bounding box center [227, 349] width 171 height 16
